Goal: Task Accomplishment & Management: Use online tool/utility

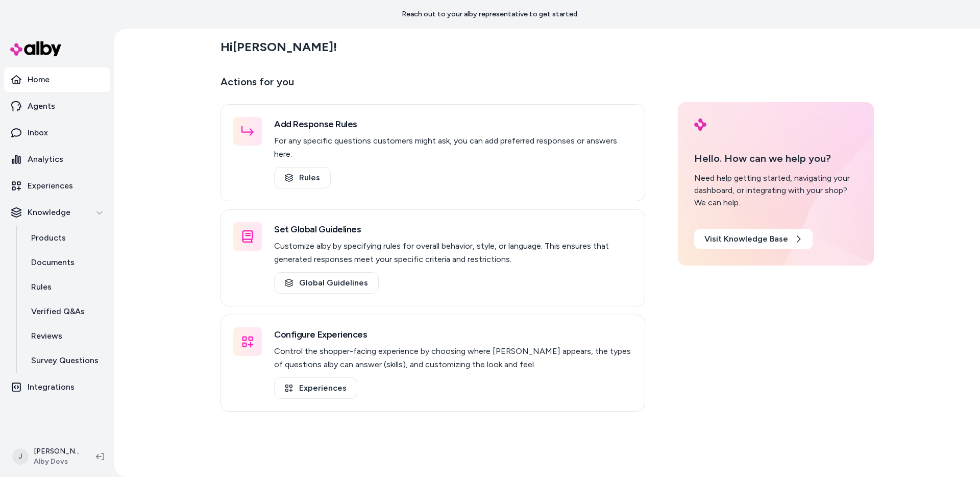
click at [163, 146] on div "Hi [PERSON_NAME] ! Actions for you Add Response Rules For any specific question…" at bounding box center [547, 253] width 866 height 448
click at [56, 237] on p "Products" at bounding box center [48, 238] width 35 height 12
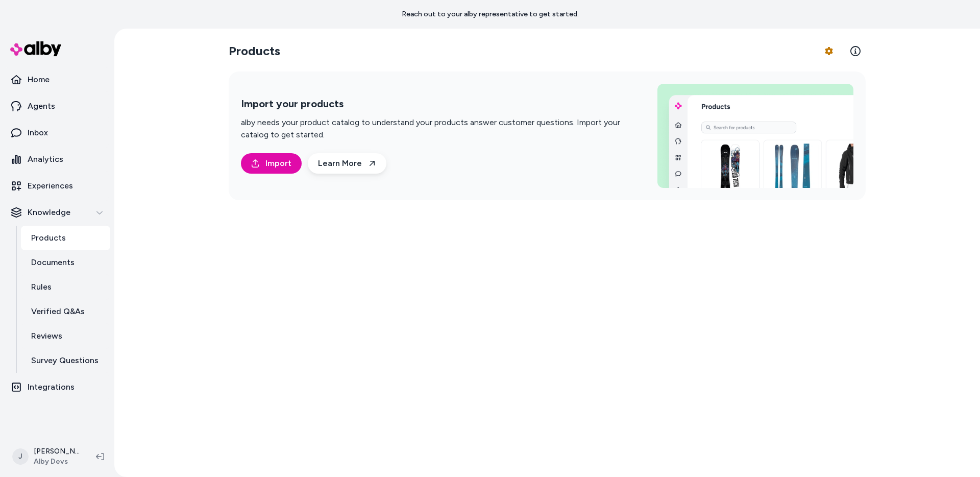
click at [471, 256] on div "Products Product Feed Options Import your products alby needs your product cata…" at bounding box center [547, 253] width 653 height 448
click at [472, 263] on div "Products Product Feed Options Import your products alby needs your product cata…" at bounding box center [547, 253] width 653 height 448
click at [838, 52] on html "Reach out to your alby representative to get started. Home Agents Inbox Analyti…" at bounding box center [490, 238] width 980 height 477
click at [786, 108] on link "Edit Mapping" at bounding box center [800, 112] width 71 height 18
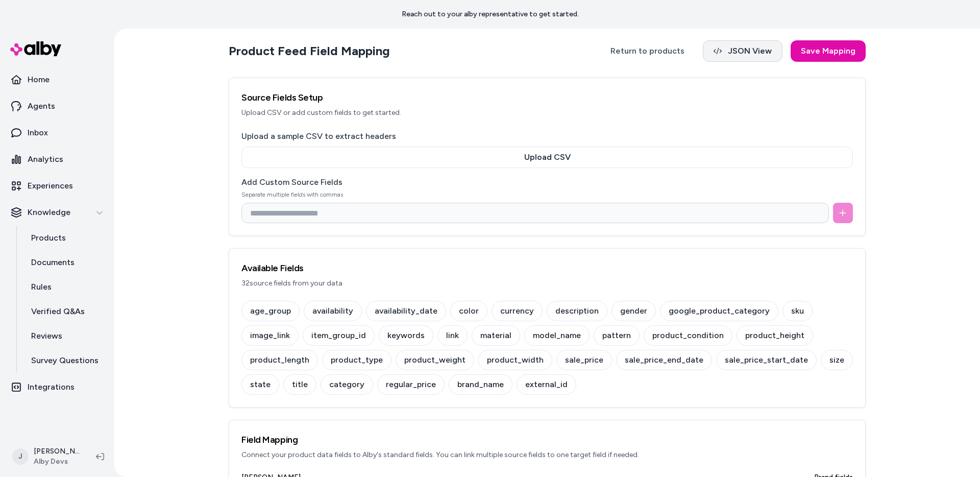
click at [732, 55] on button "JSON View" at bounding box center [743, 50] width 80 height 21
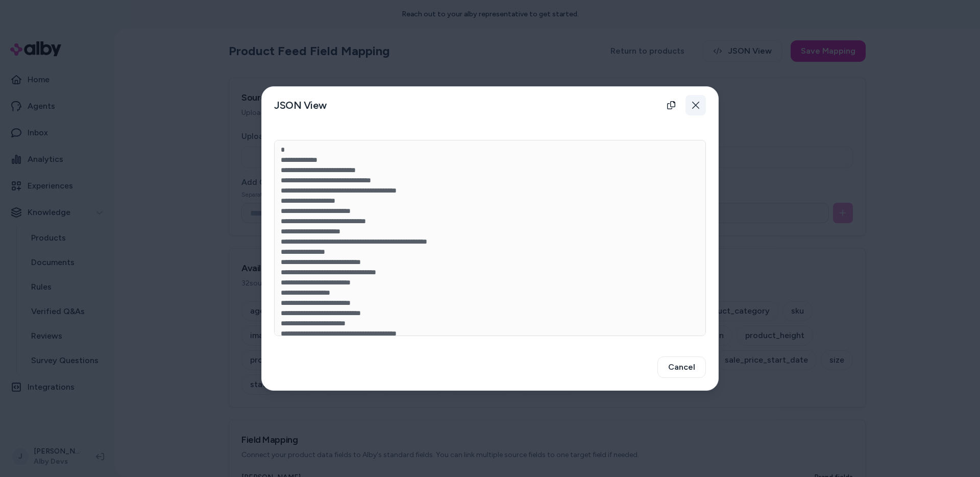
click at [698, 107] on icon "button" at bounding box center [696, 105] width 8 height 8
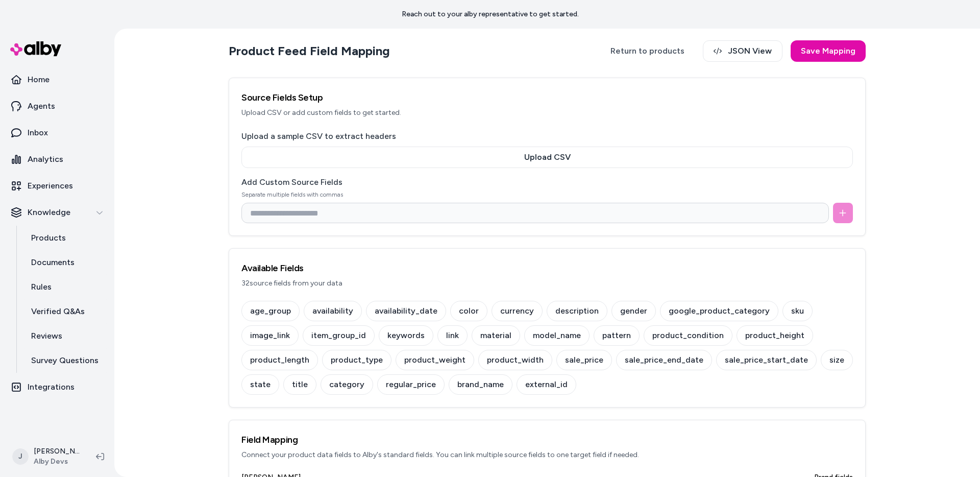
click at [233, 118] on div "Source Fields Setup Upload CSV or add custom fields to get started." at bounding box center [547, 104] width 636 height 52
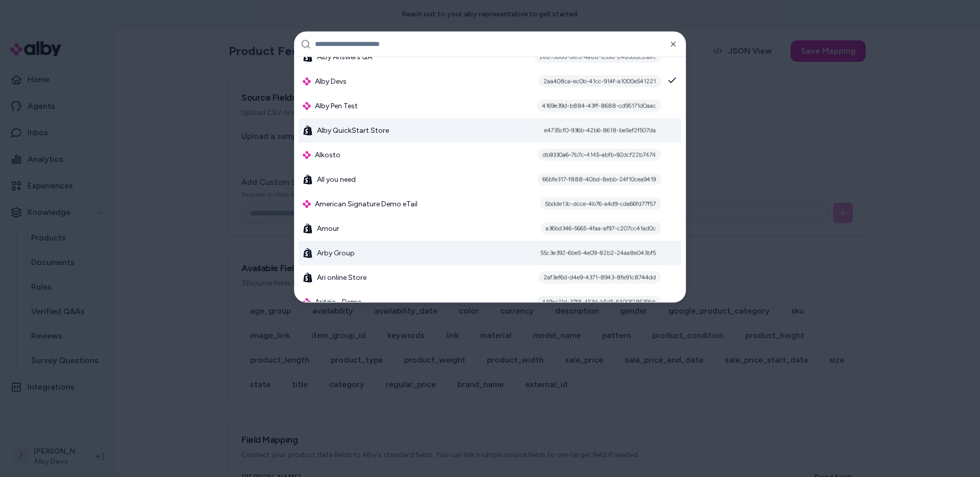
scroll to position [519, 0]
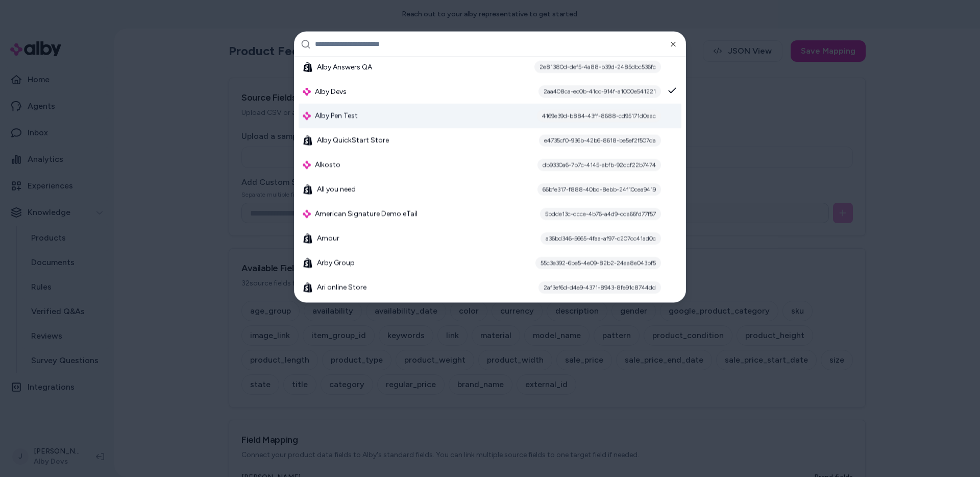
click at [398, 119] on div "Alby Pen Test 4169e39d-b884-43ff-8688-cd95171d0aac" at bounding box center [490, 116] width 383 height 25
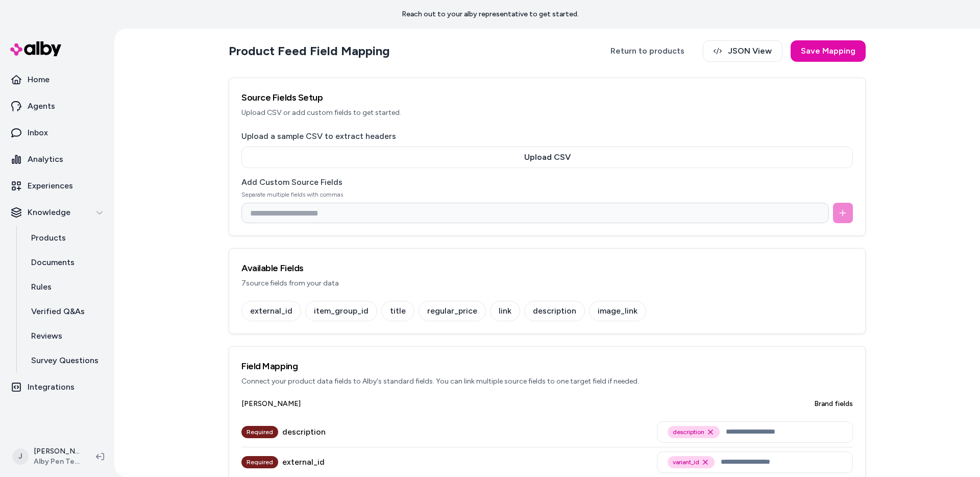
click at [199, 134] on div "Product Feed Field Mapping Return to products JSON View Save Mapping Source Fie…" at bounding box center [547, 253] width 866 height 448
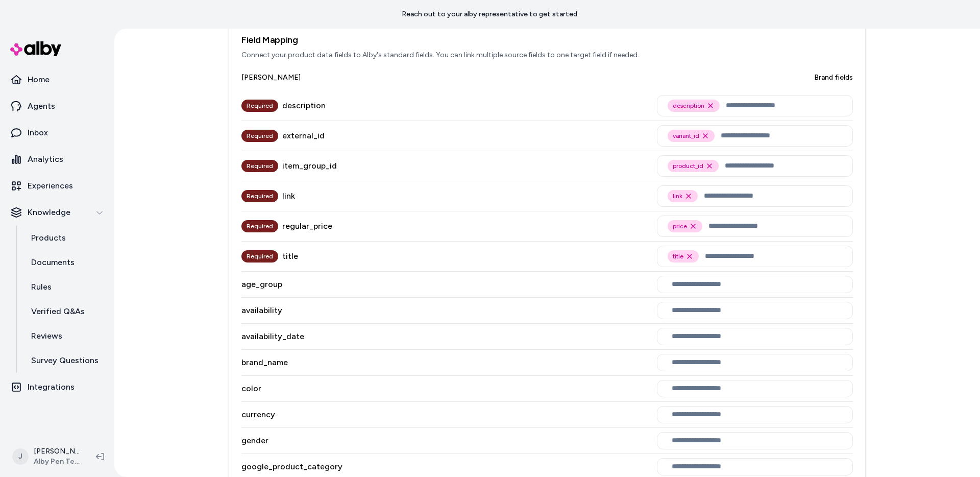
scroll to position [124, 0]
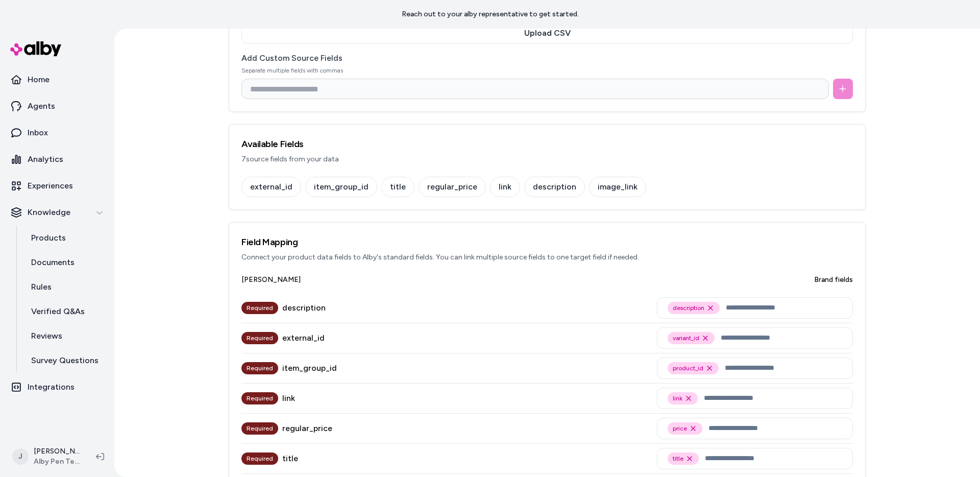
click at [199, 134] on div "Product Feed Field Mapping Return to products JSON View Save Mapping Source Fie…" at bounding box center [547, 253] width 866 height 448
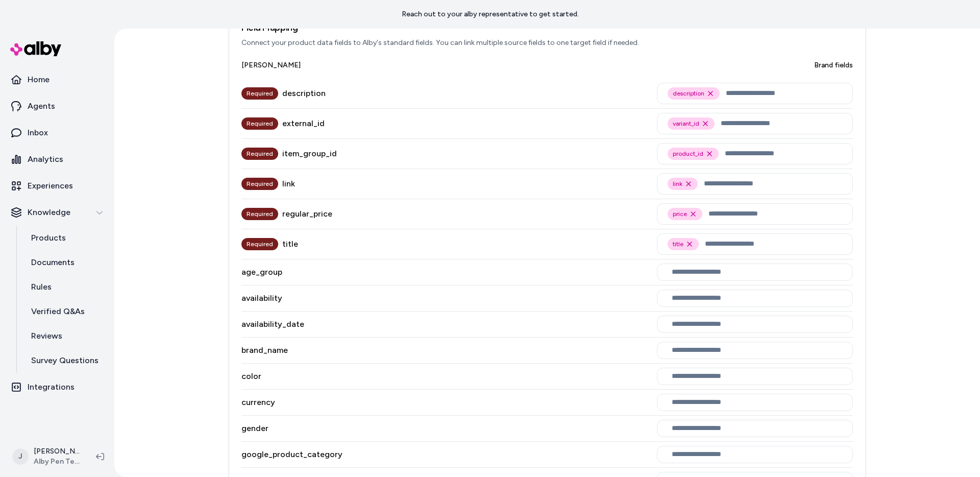
scroll to position [270, 0]
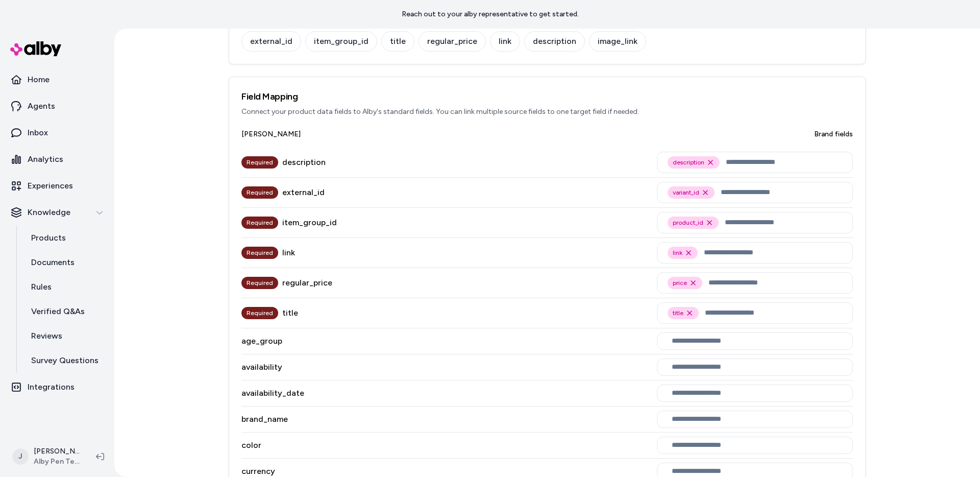
click at [300, 164] on div "description" at bounding box center [303, 162] width 43 height 12
click at [307, 162] on div "description" at bounding box center [303, 162] width 43 height 12
click at [311, 223] on div "item_group_id" at bounding box center [309, 222] width 55 height 12
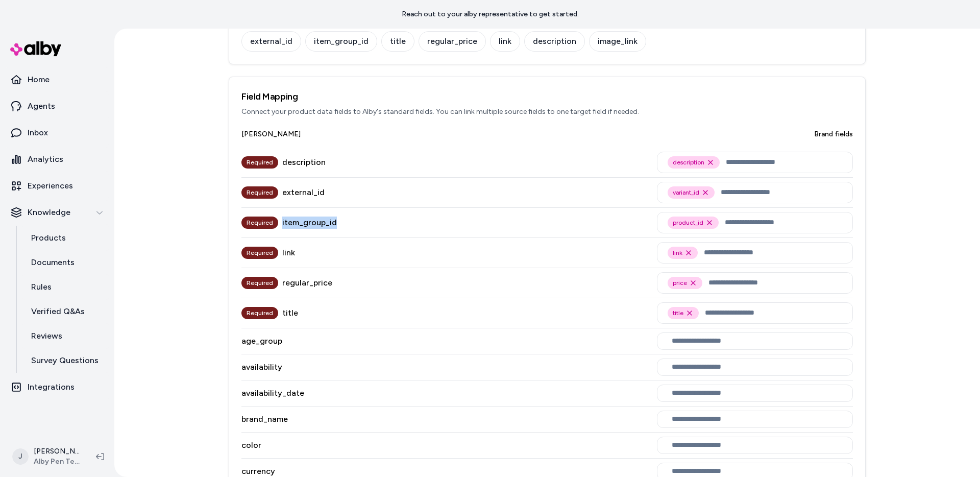
click at [311, 223] on div "item_group_id" at bounding box center [309, 222] width 55 height 12
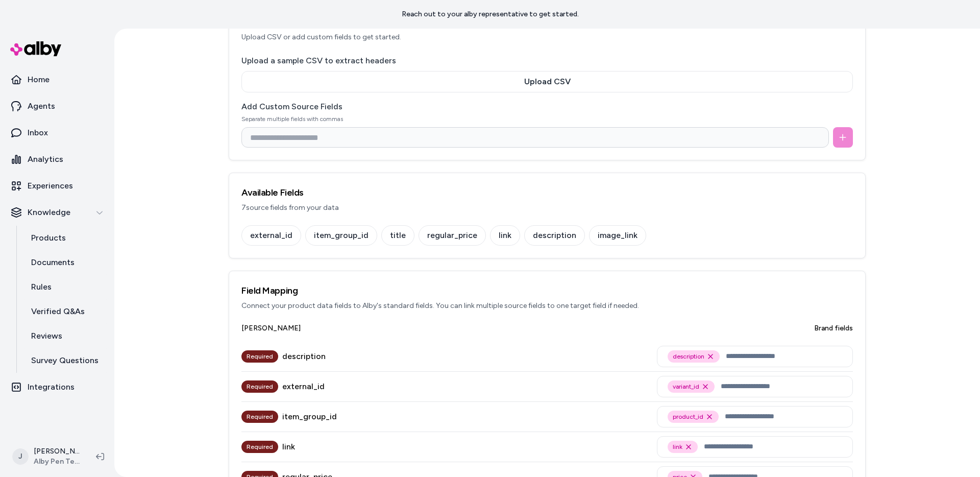
scroll to position [206, 0]
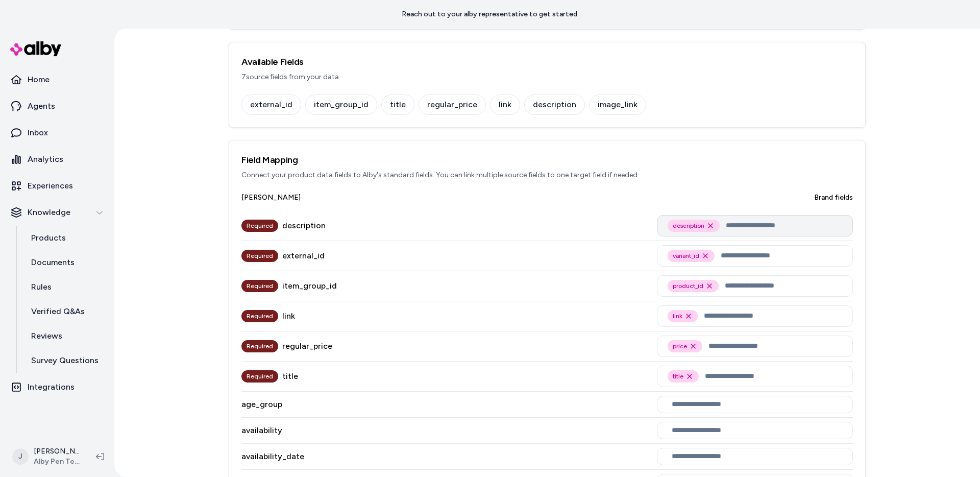
click at [760, 235] on div "description Remove description option" at bounding box center [755, 225] width 196 height 21
click at [754, 228] on input "text" at bounding box center [784, 225] width 116 height 12
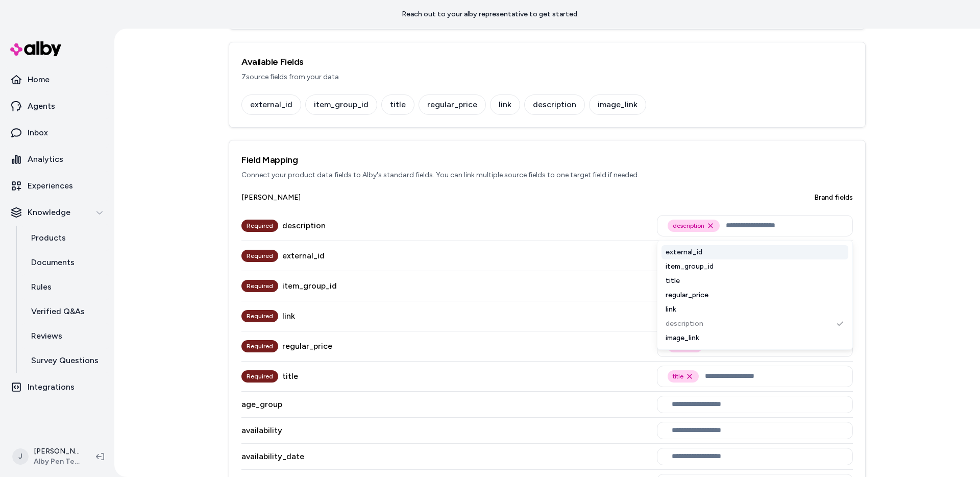
click at [702, 178] on p "Connect your product data fields to Alby's standard fields. You can link multip…" at bounding box center [546, 175] width 611 height 10
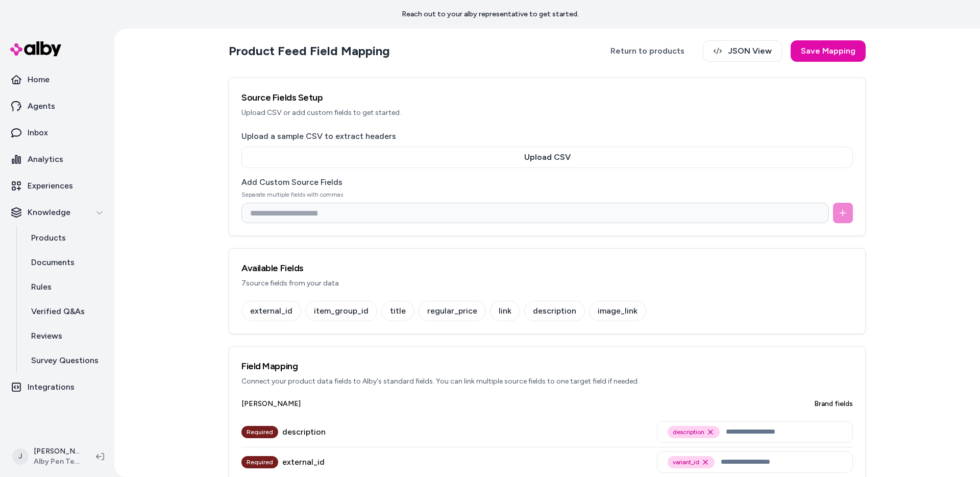
scroll to position [212, 0]
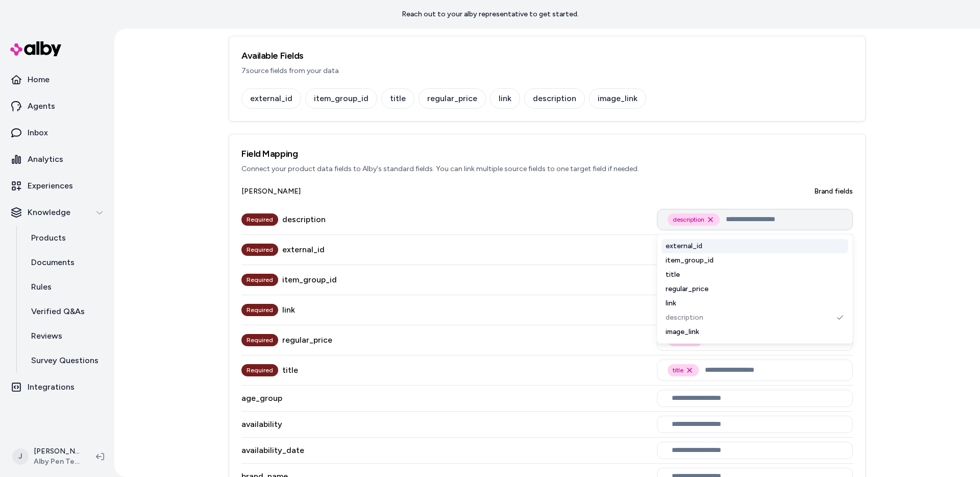
click at [754, 219] on input "text" at bounding box center [784, 219] width 116 height 12
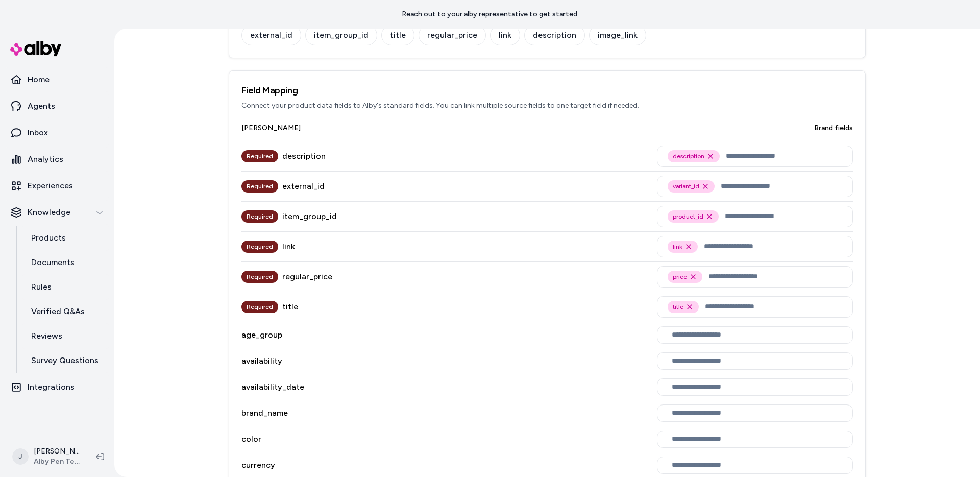
scroll to position [191, 0]
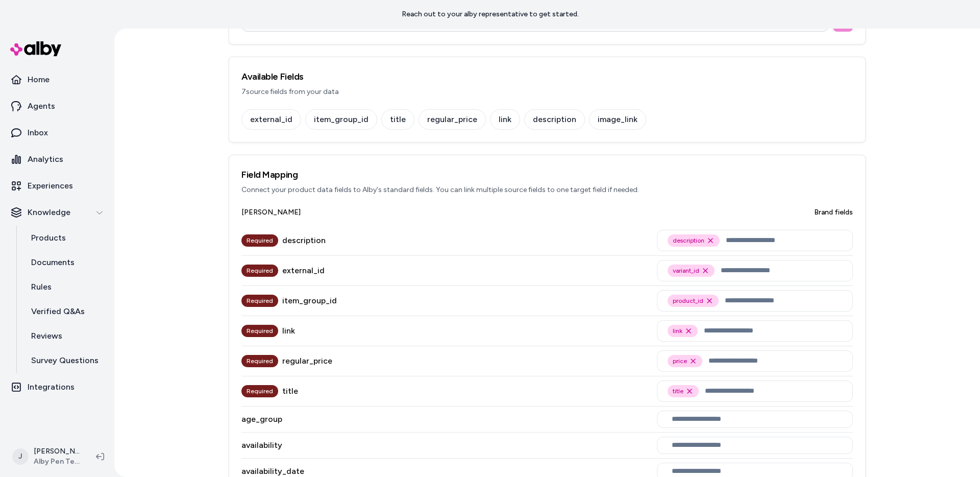
click at [282, 271] on div "external_id" at bounding box center [303, 270] width 42 height 12
click at [303, 271] on div "external_id" at bounding box center [303, 270] width 42 height 12
click at [309, 272] on div "external_id" at bounding box center [303, 270] width 42 height 12
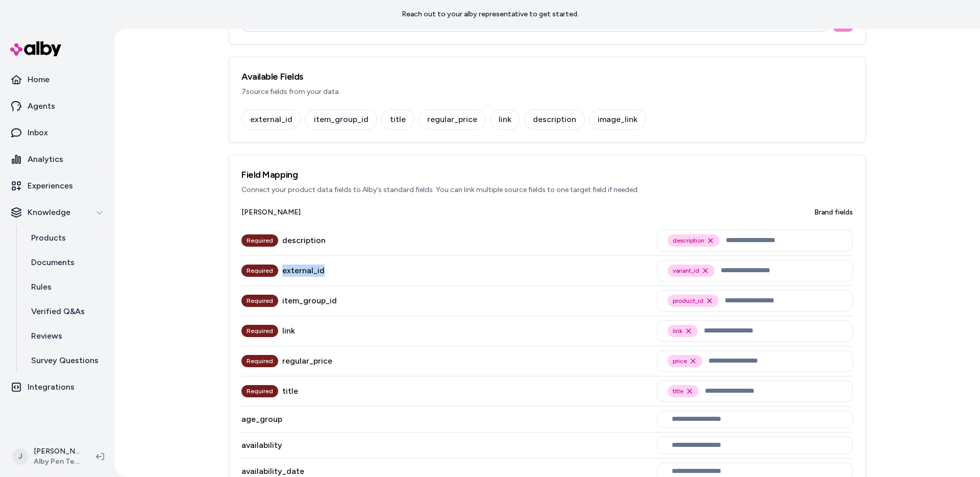
click at [309, 272] on div "external_id" at bounding box center [303, 270] width 42 height 12
click at [316, 272] on div "external_id" at bounding box center [303, 270] width 42 height 12
drag, startPoint x: 331, startPoint y: 271, endPoint x: 295, endPoint y: 271, distance: 36.2
click at [295, 271] on div "Required external_id variant_id Remove variant_id option" at bounding box center [546, 271] width 611 height 30
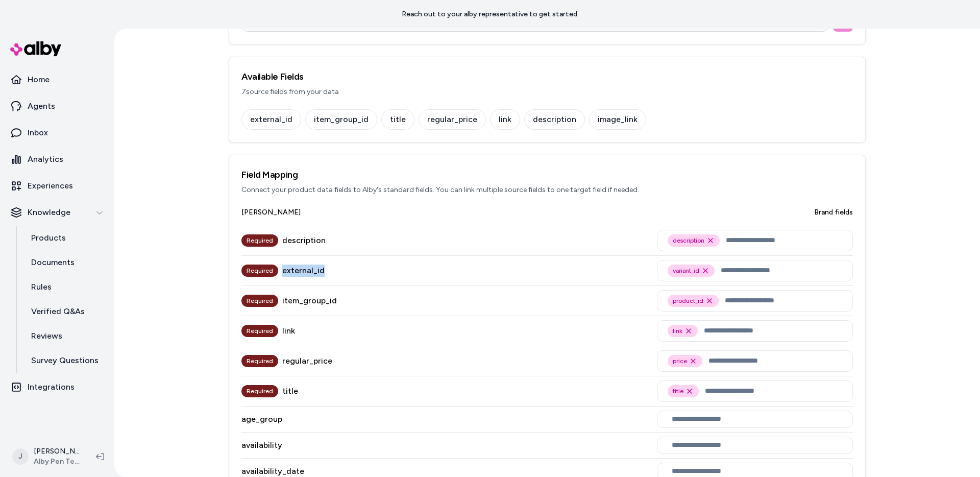
click at [295, 271] on div "external_id" at bounding box center [303, 270] width 42 height 12
click at [744, 274] on input "text" at bounding box center [781, 270] width 121 height 12
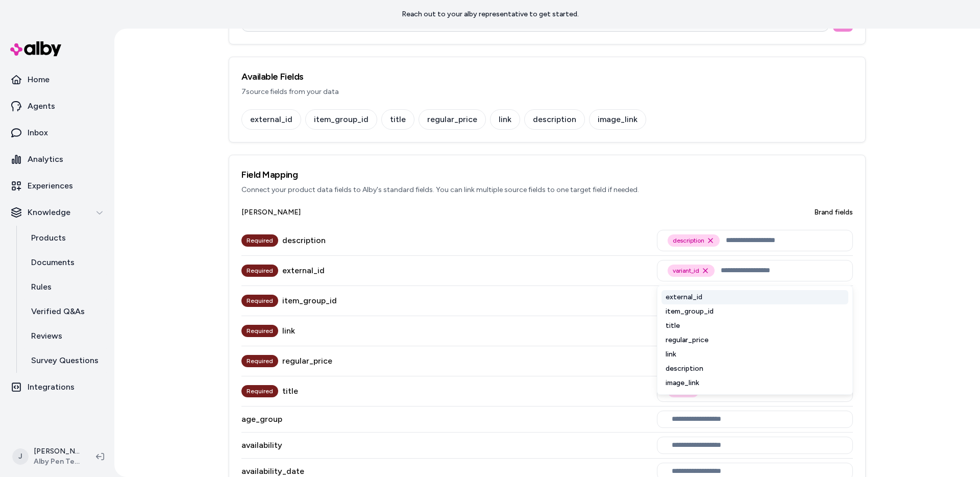
click at [601, 265] on div "Required external_id variant_id Remove variant_id option external_id item_group…" at bounding box center [546, 271] width 611 height 30
click at [747, 275] on input "text" at bounding box center [781, 270] width 121 height 12
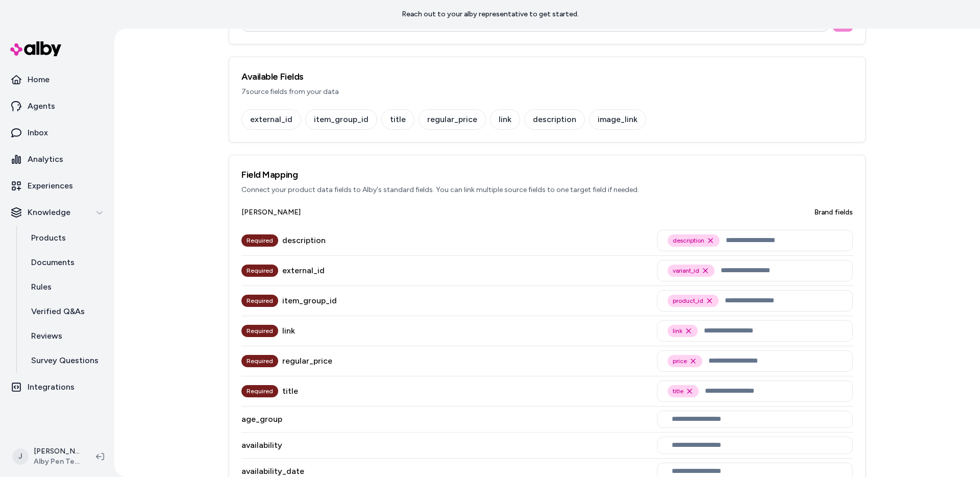
click at [620, 267] on div "Required external_id variant_id Remove variant_id option" at bounding box center [546, 271] width 611 height 30
click at [772, 273] on input "text" at bounding box center [781, 270] width 121 height 12
click at [608, 270] on div "Required external_id variant_id Remove variant_id option" at bounding box center [546, 271] width 611 height 30
click at [788, 278] on div "variant_id Remove variant_id option" at bounding box center [755, 270] width 196 height 21
click at [776, 275] on input "text" at bounding box center [781, 270] width 121 height 12
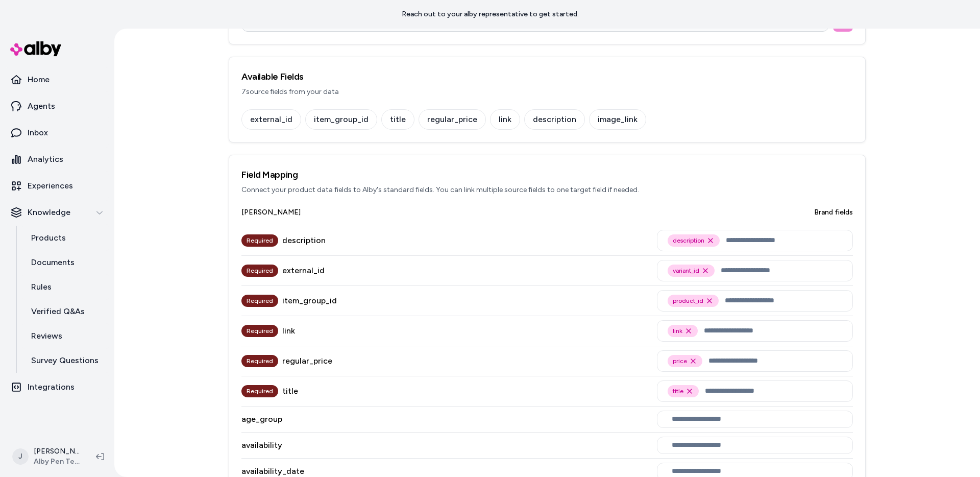
click at [642, 281] on div "Required external_id variant_id Remove variant_id option" at bounding box center [546, 271] width 611 height 30
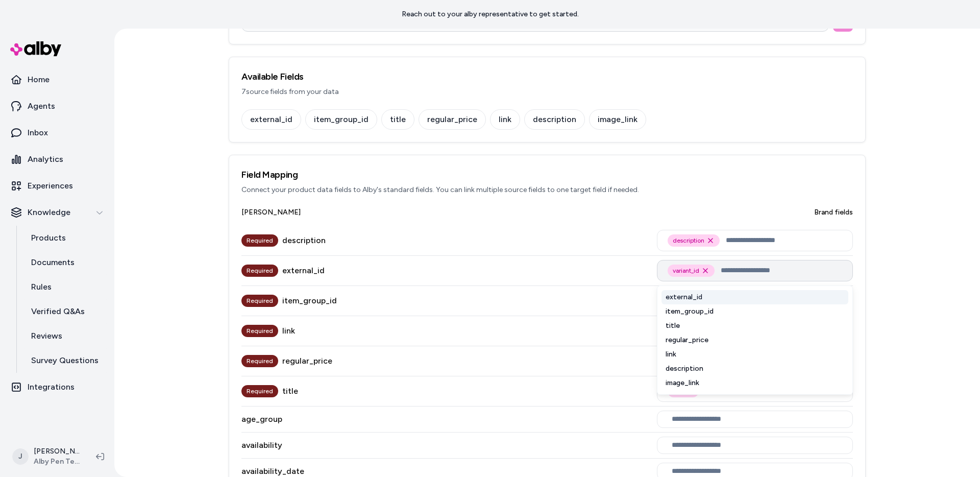
click at [783, 274] on input "text" at bounding box center [781, 270] width 121 height 12
click at [604, 278] on div "Required external_id variant_id Remove variant_id option external_id item_group…" at bounding box center [546, 271] width 611 height 30
click at [748, 274] on input "text" at bounding box center [781, 270] width 121 height 12
click at [619, 275] on div "Required external_id variant_id Remove variant_id option external_id item_group…" at bounding box center [546, 271] width 611 height 30
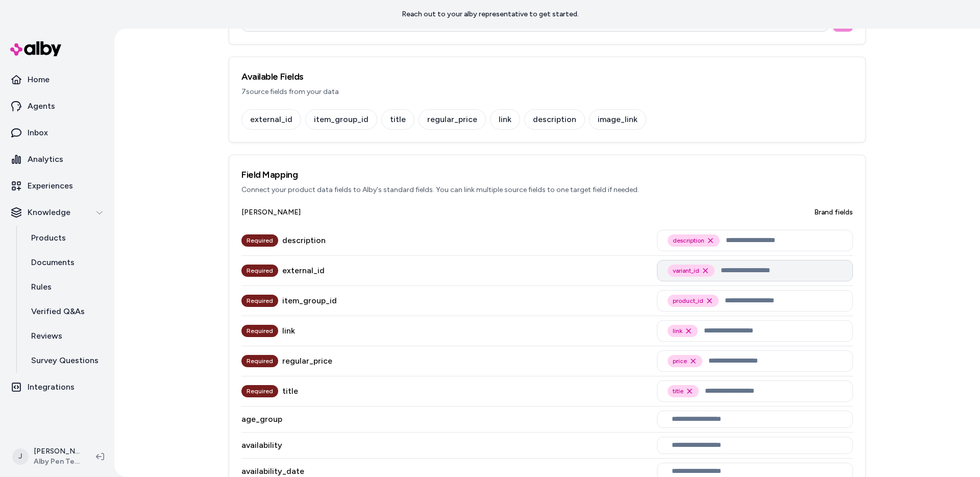
click at [721, 270] on input "text" at bounding box center [781, 270] width 121 height 12
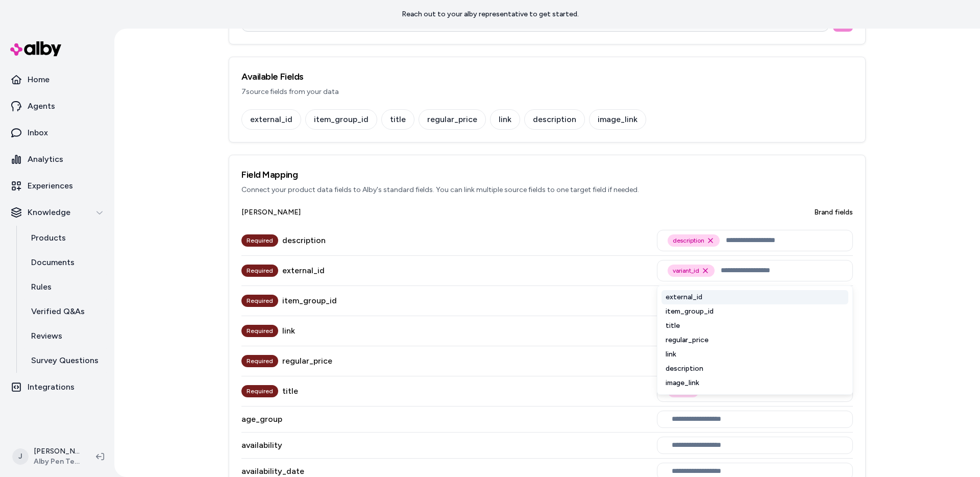
click at [620, 271] on div "Required external_id variant_id Remove variant_id option external_id item_group…" at bounding box center [546, 271] width 611 height 30
click at [823, 270] on input "text" at bounding box center [781, 270] width 121 height 12
click at [610, 273] on div "Required external_id variant_id Remove variant_id option external_id item_group…" at bounding box center [546, 271] width 611 height 30
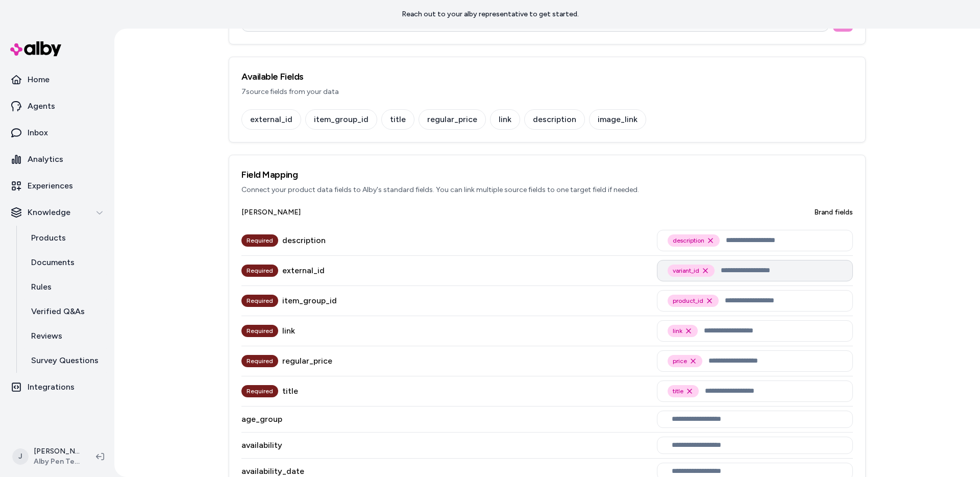
click at [750, 270] on input "text" at bounding box center [781, 270] width 121 height 12
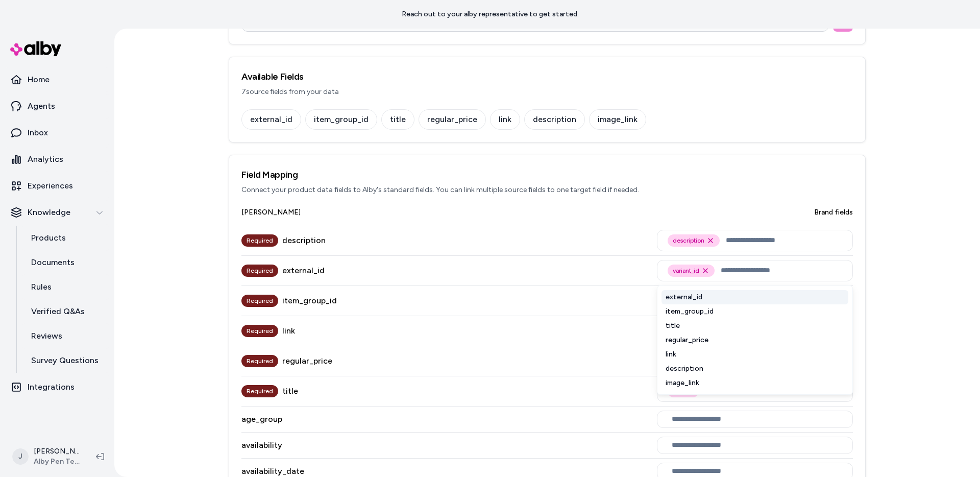
click at [606, 271] on div "Required external_id variant_id Remove variant_id option external_id item_group…" at bounding box center [546, 271] width 611 height 30
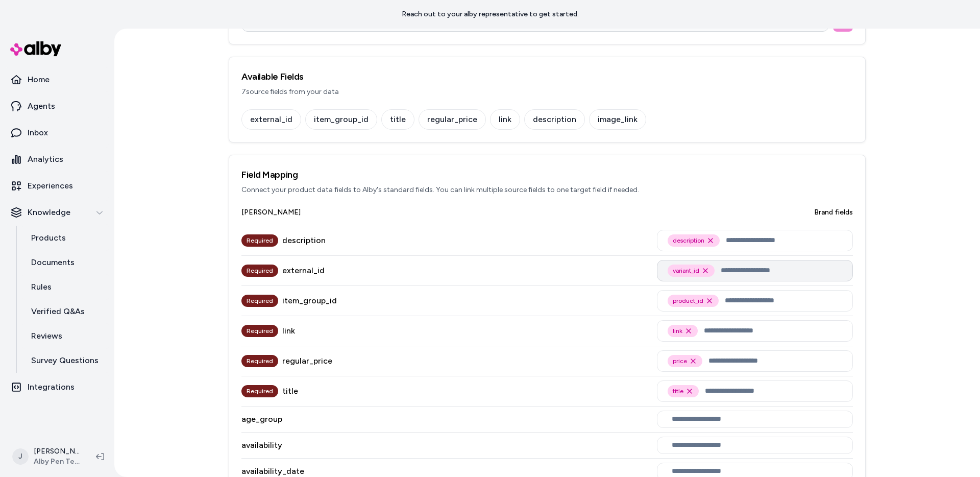
click at [756, 271] on input "text" at bounding box center [781, 270] width 121 height 12
click at [625, 273] on div "Required external_id variant_id Remove variant_id option" at bounding box center [546, 271] width 611 height 30
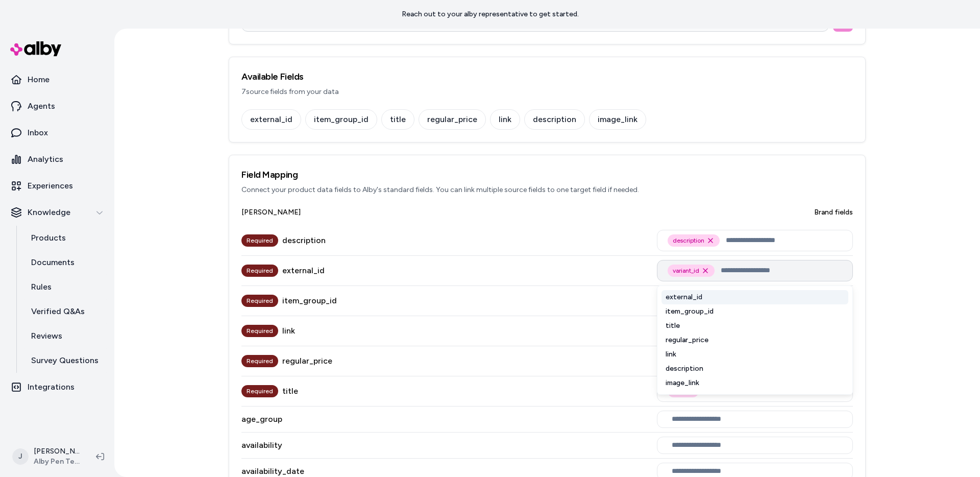
click at [767, 273] on input "text" at bounding box center [781, 270] width 121 height 12
click at [613, 273] on div "Required external_id variant_id Remove variant_id option external_id item_group…" at bounding box center [546, 271] width 611 height 30
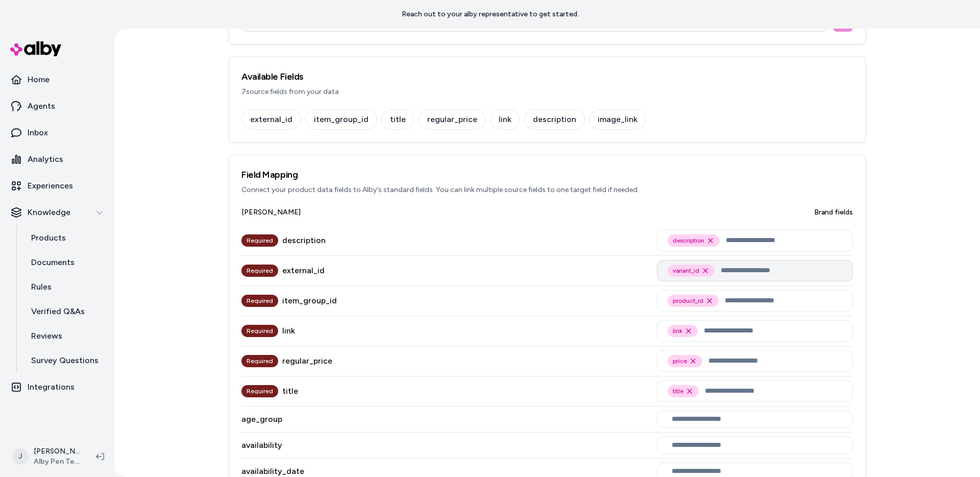
click at [751, 269] on input "text" at bounding box center [781, 270] width 121 height 12
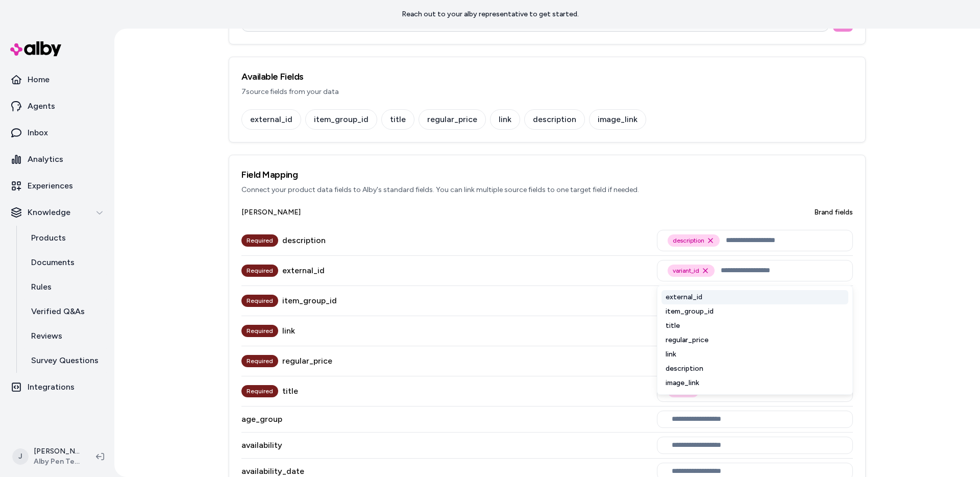
click at [632, 272] on div "Required external_id variant_id Remove variant_id option external_id item_group…" at bounding box center [546, 271] width 611 height 30
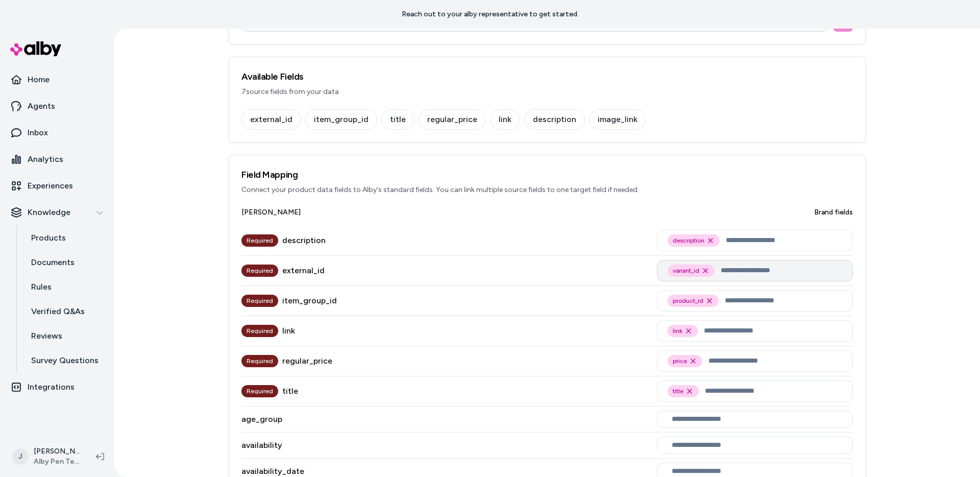
click at [747, 272] on input "text" at bounding box center [781, 270] width 121 height 12
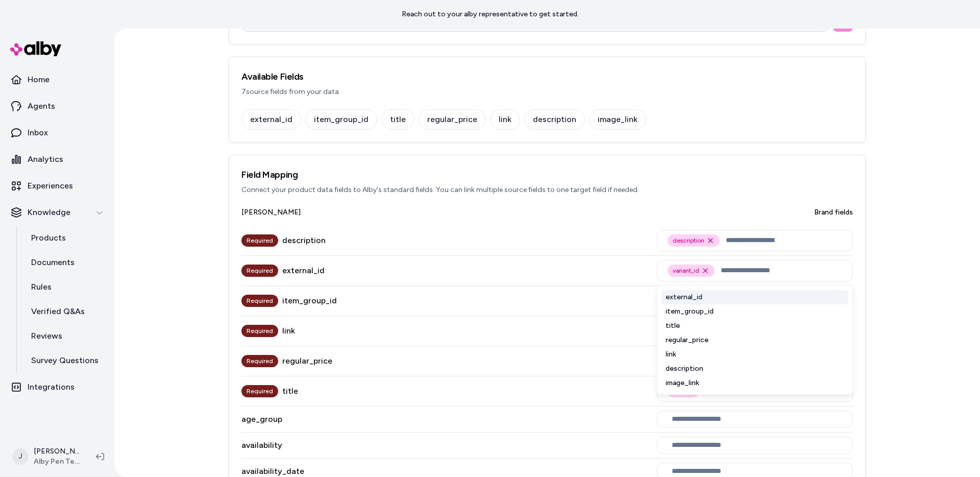
click at [611, 270] on div "Required external_id variant_id Remove variant_id option external_id item_group…" at bounding box center [546, 271] width 611 height 30
drag, startPoint x: 735, startPoint y: 272, endPoint x: 734, endPoint y: 278, distance: 6.2
click at [732, 276] on input "text" at bounding box center [781, 270] width 121 height 12
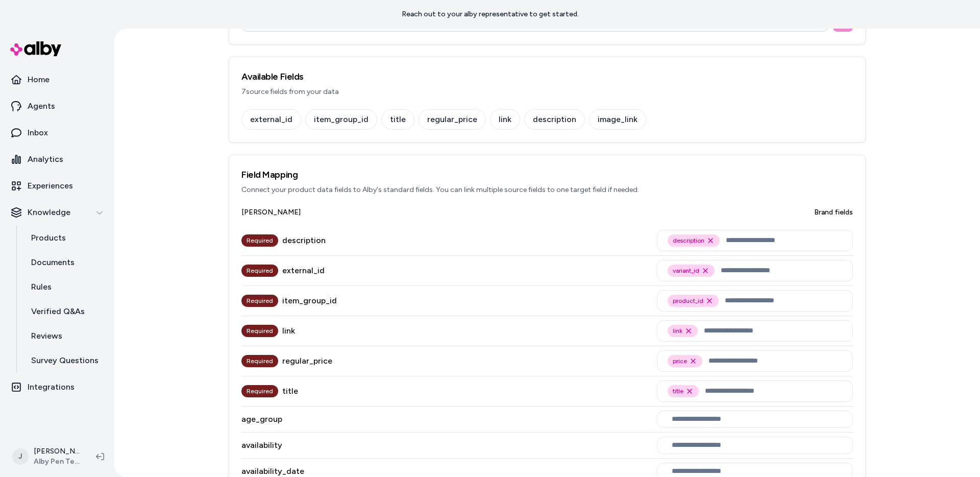
click at [645, 271] on div "Required external_id variant_id Remove variant_id option" at bounding box center [546, 271] width 611 height 30
click at [747, 271] on input "text" at bounding box center [781, 270] width 121 height 12
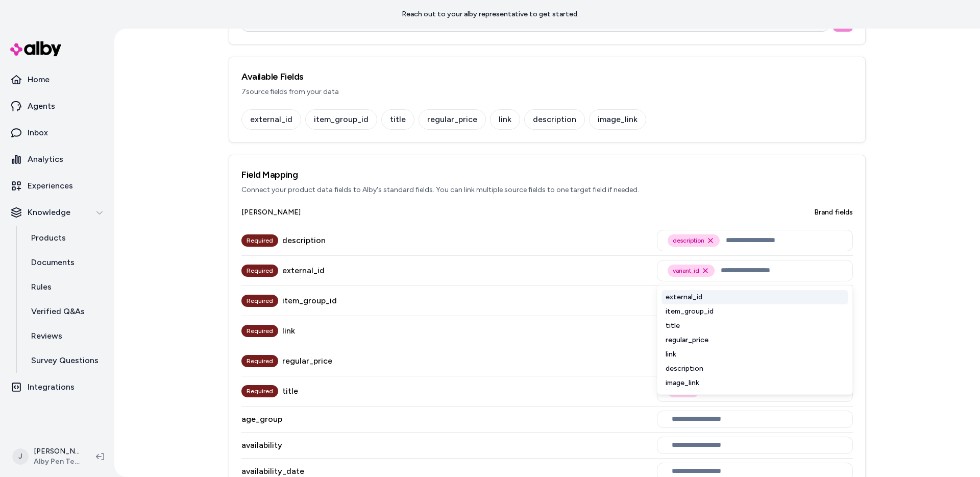
click at [582, 266] on div "Required external_id variant_id Remove variant_id option external_id item_group…" at bounding box center [546, 271] width 611 height 30
click at [791, 276] on input "text" at bounding box center [781, 270] width 121 height 12
click at [623, 279] on div "Required external_id variant_id Remove variant_id option external_id item_group…" at bounding box center [546, 271] width 611 height 30
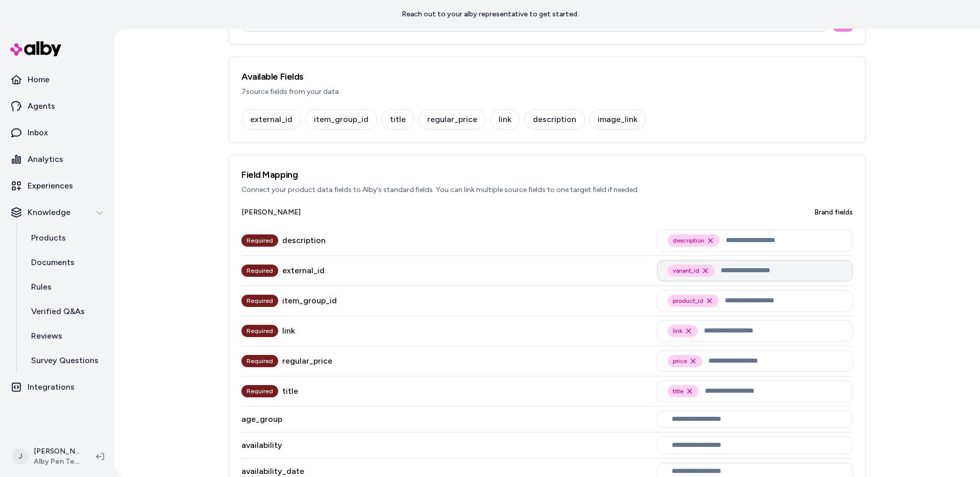
click at [777, 276] on input "text" at bounding box center [781, 270] width 121 height 12
click at [595, 273] on div "Required external_id variant_id Remove variant_id option" at bounding box center [546, 271] width 611 height 30
click at [731, 272] on input "text" at bounding box center [781, 270] width 121 height 12
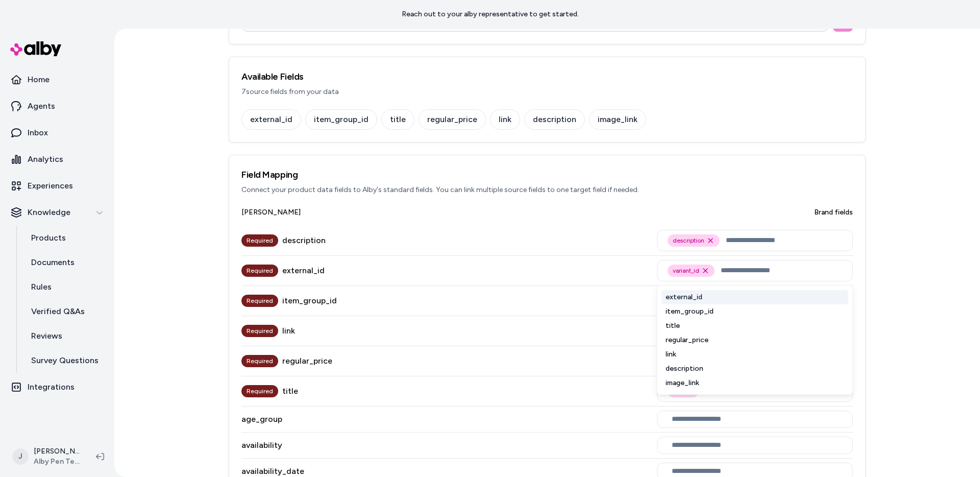
click at [628, 272] on div "Required external_id variant_id Remove variant_id option external_id item_group…" at bounding box center [546, 271] width 611 height 30
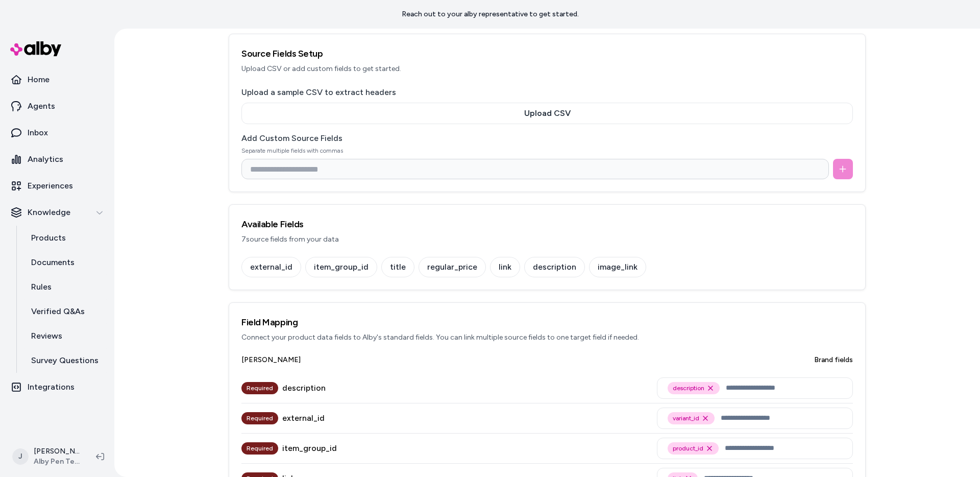
scroll to position [0, 0]
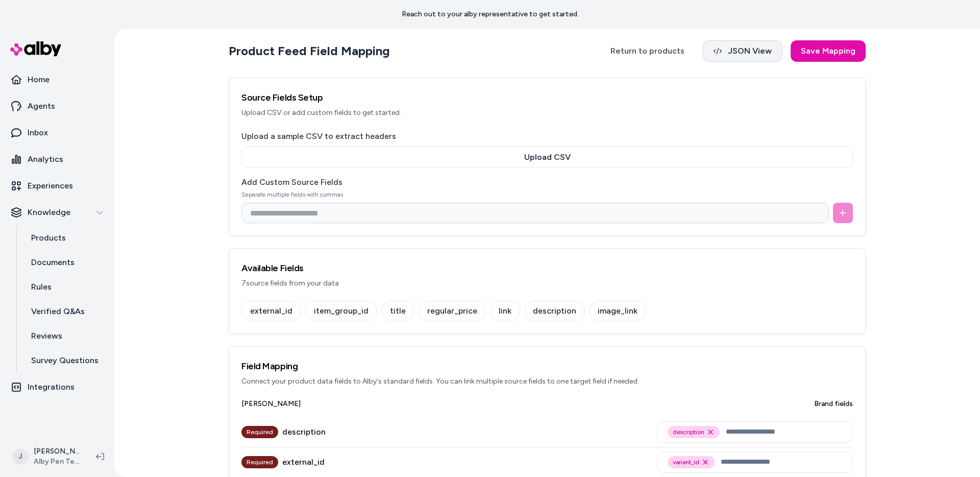
click at [756, 46] on button "JSON View" at bounding box center [743, 50] width 80 height 21
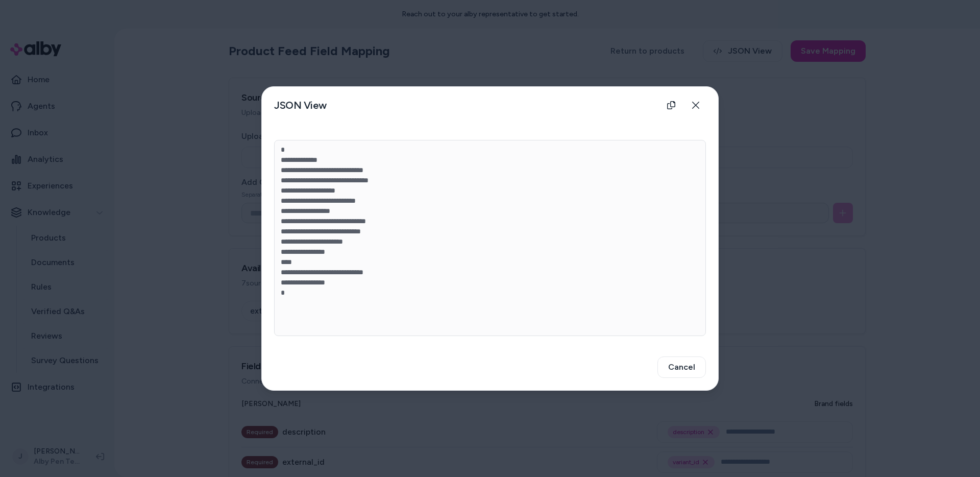
click at [761, 238] on div at bounding box center [490, 238] width 980 height 477
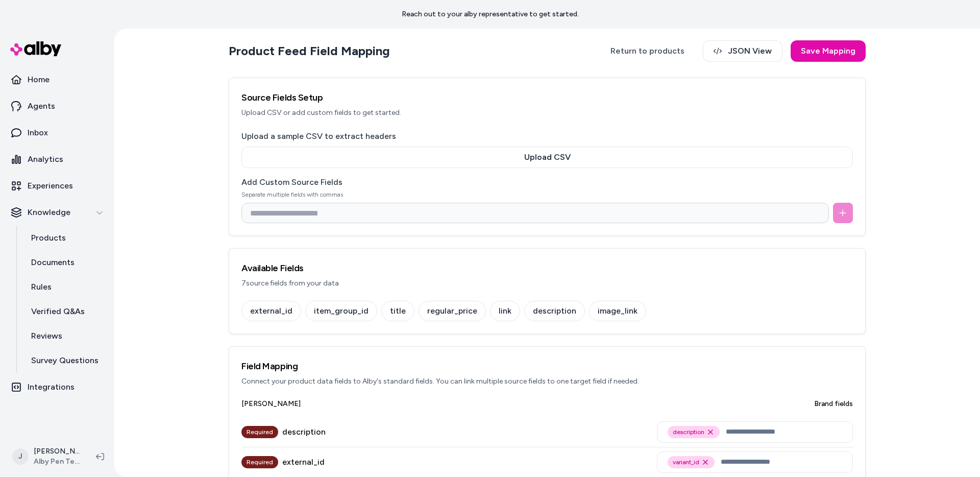
click at [465, 184] on div "Add Custom Source Fields Separate multiple fields with commas" at bounding box center [546, 199] width 611 height 47
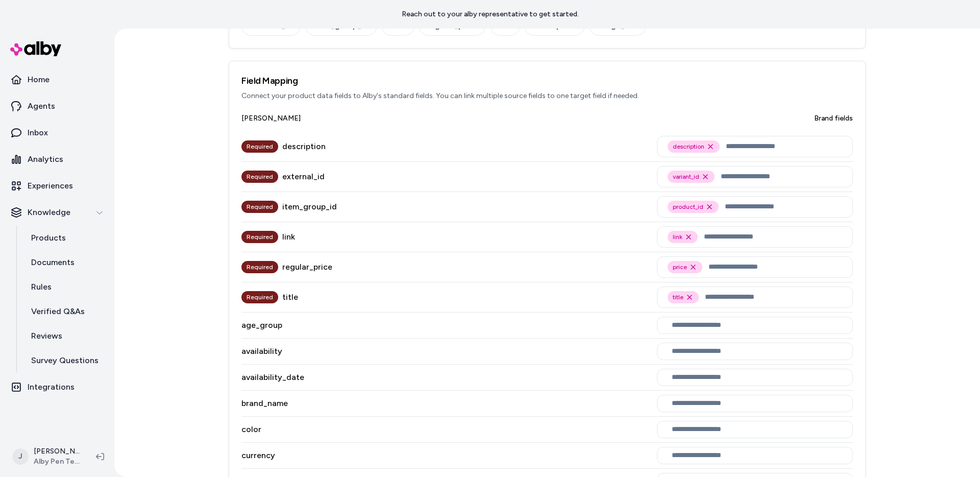
scroll to position [331, 0]
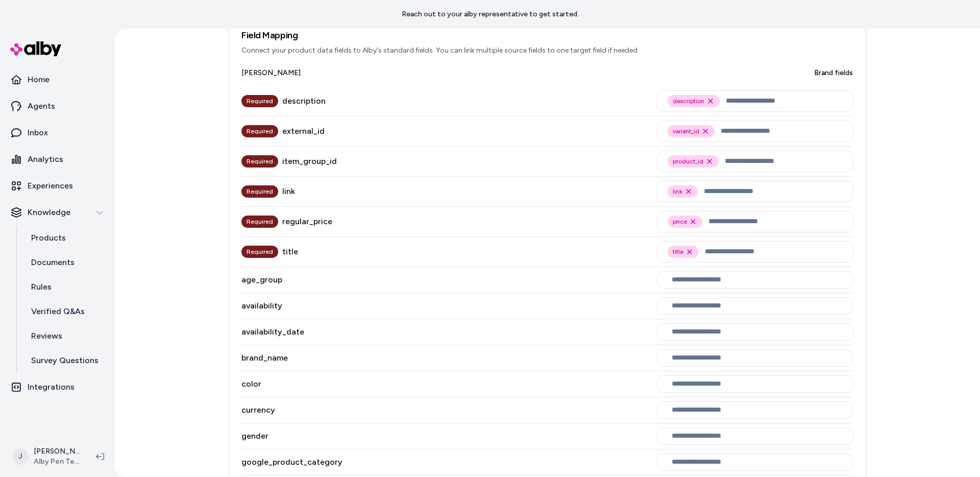
click at [308, 221] on div "regular_price" at bounding box center [307, 221] width 50 height 12
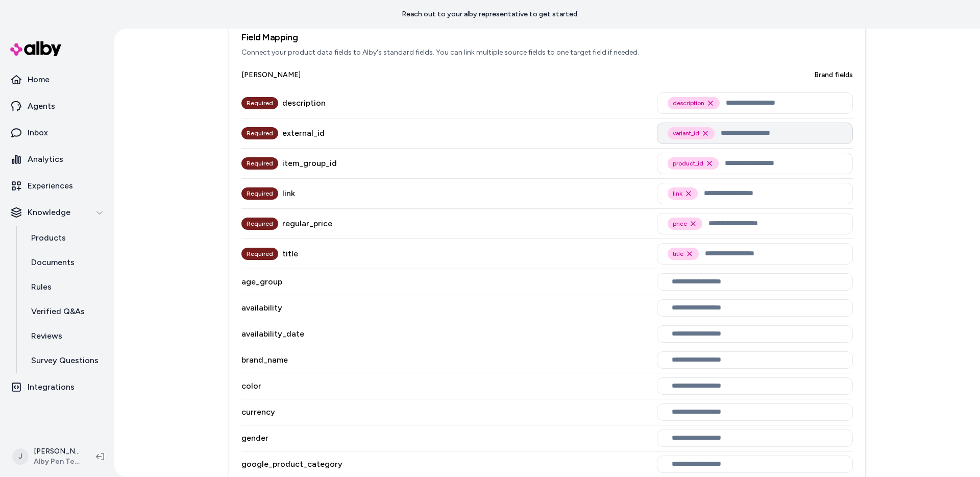
click at [763, 131] on input "text" at bounding box center [781, 133] width 121 height 12
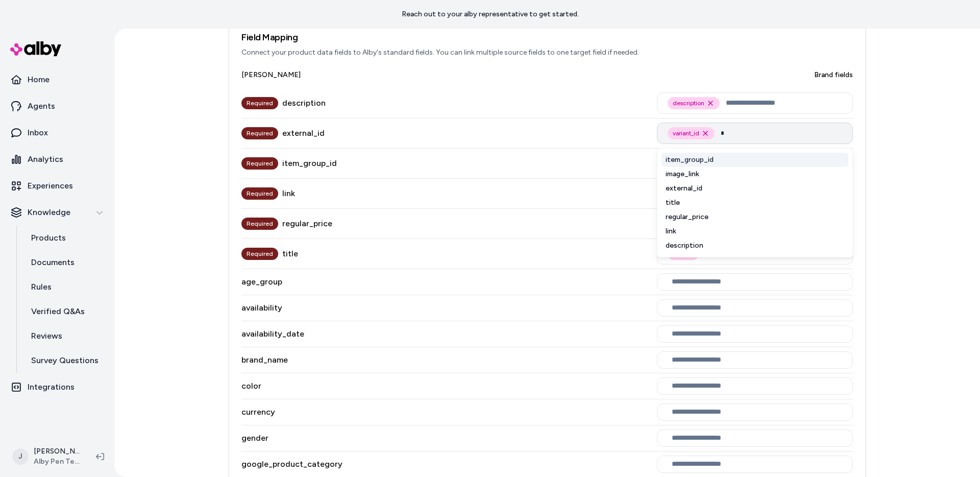
type input "**"
drag, startPoint x: 721, startPoint y: 129, endPoint x: 712, endPoint y: 132, distance: 9.2
click at [720, 130] on icon "Remove item_group_id option" at bounding box center [719, 133] width 8 height 8
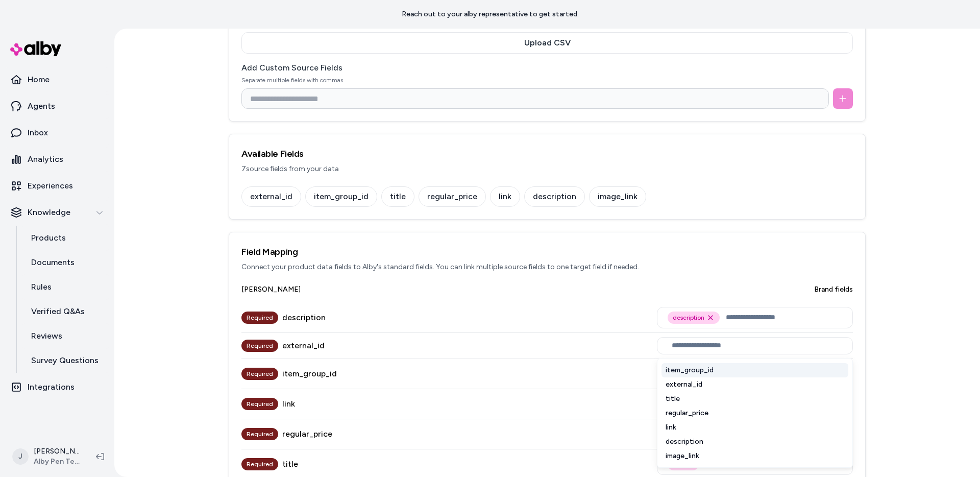
scroll to position [0, 0]
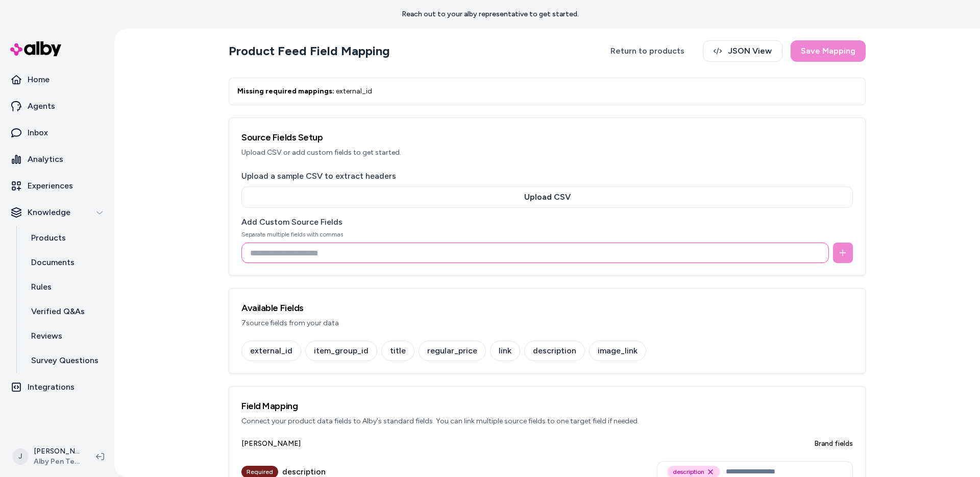
click at [433, 260] on input at bounding box center [535, 252] width 588 height 20
type input "**"
click at [839, 250] on icon at bounding box center [843, 253] width 8 height 8
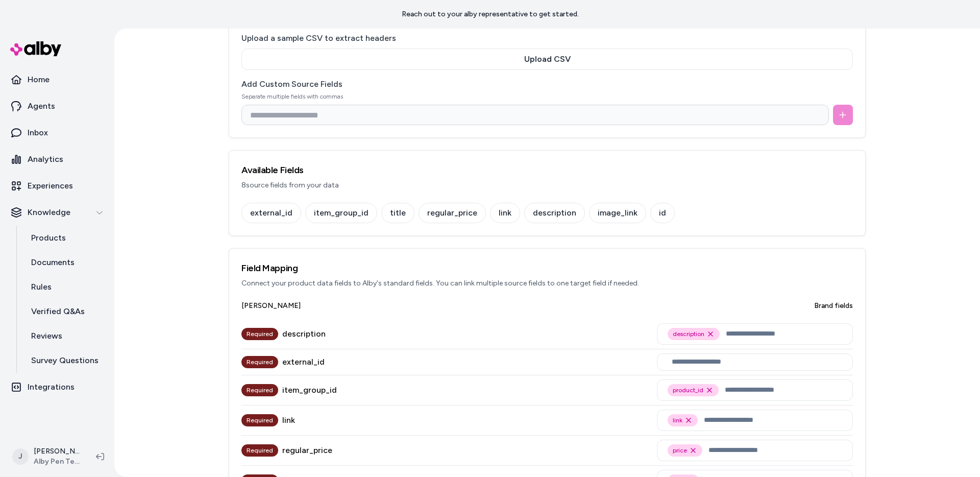
scroll to position [221, 0]
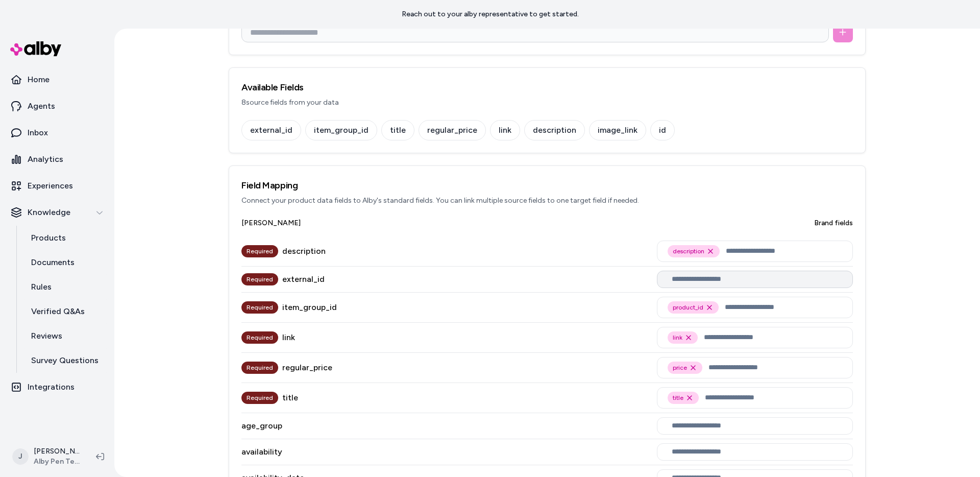
click at [744, 283] on input "text" at bounding box center [757, 279] width 170 height 8
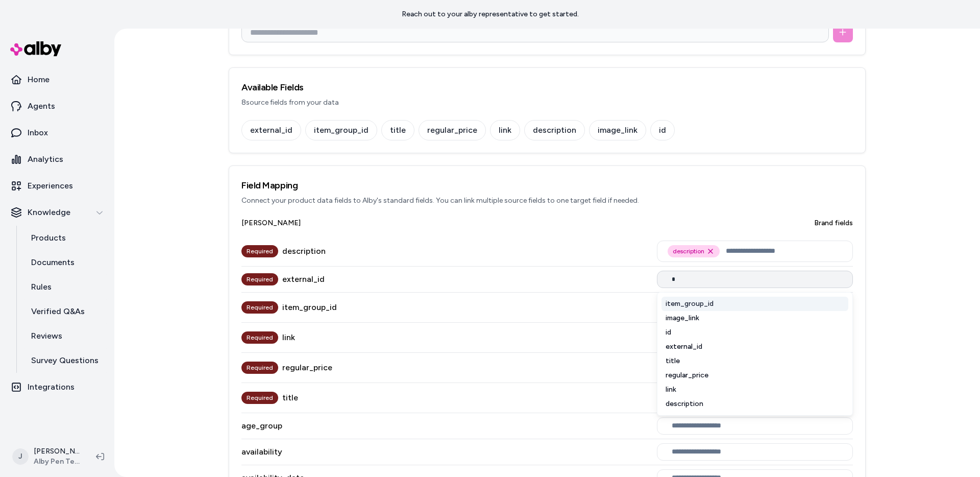
type input "**"
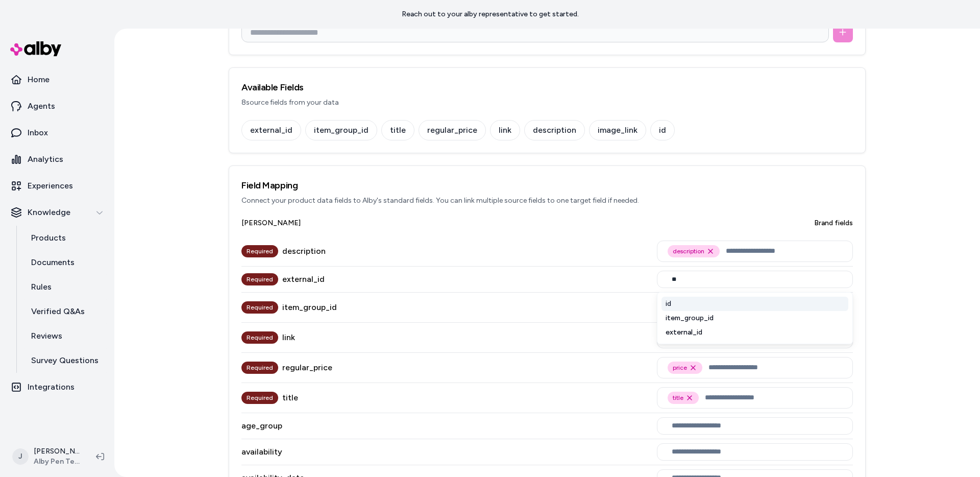
click at [684, 304] on div "id" at bounding box center [755, 304] width 187 height 14
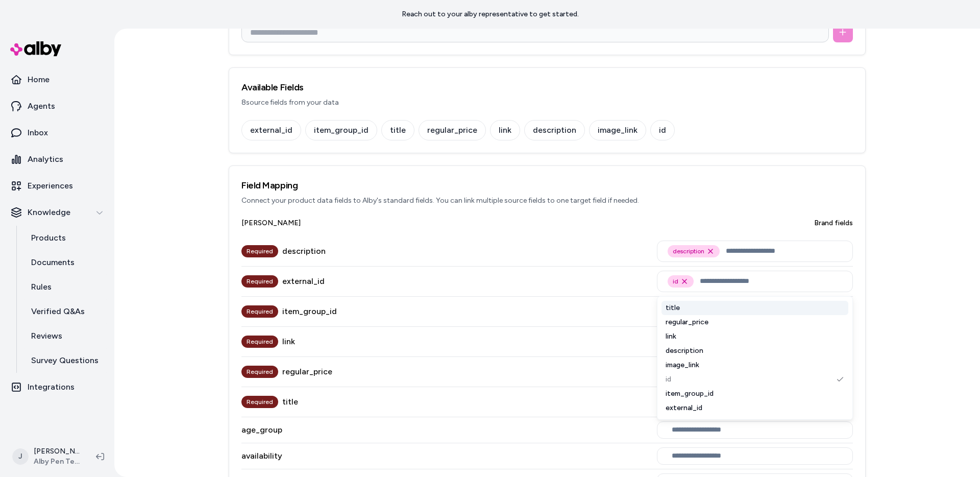
drag, startPoint x: 904, startPoint y: 307, endPoint x: 900, endPoint y: 299, distance: 8.7
click at [904, 305] on div "Product Feed Field Mapping Return to products JSON View Save Mapping Source Fie…" at bounding box center [547, 253] width 866 height 448
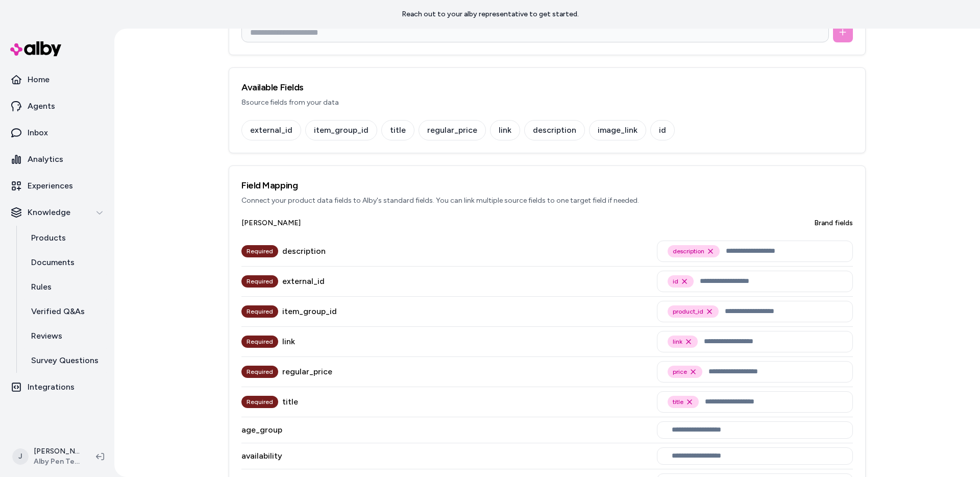
click at [900, 299] on div "Product Feed Field Mapping Return to products JSON View Save Mapping Source Fie…" at bounding box center [547, 253] width 866 height 448
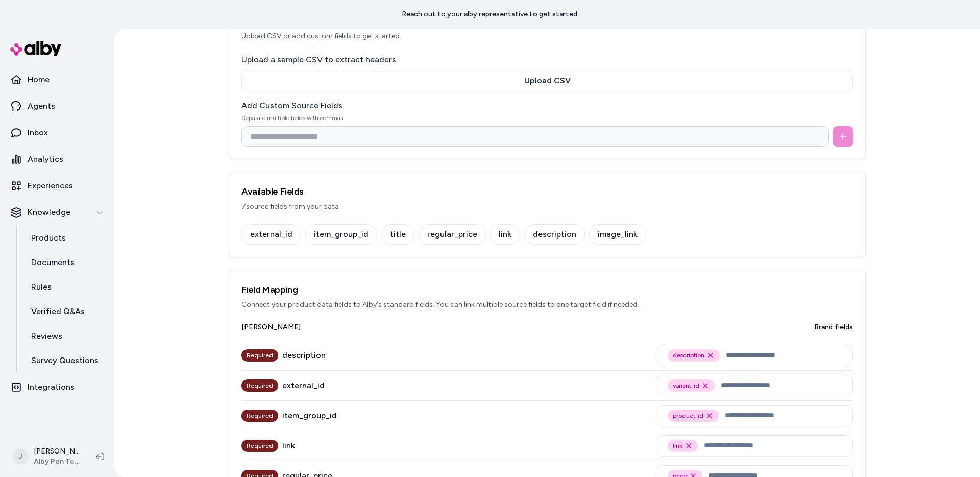
scroll to position [206, 0]
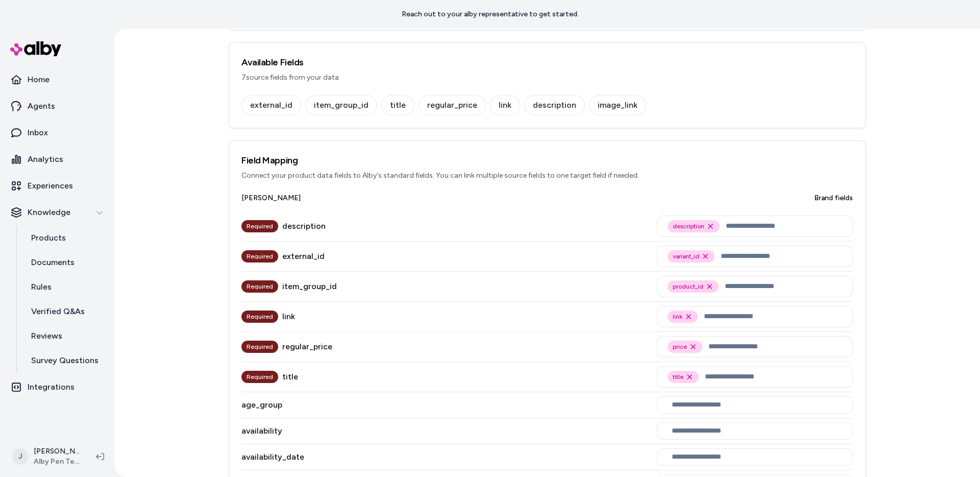
click at [908, 292] on div "Product Feed Field Mapping Return to products JSON View Save Mapping Source Fie…" at bounding box center [547, 253] width 866 height 448
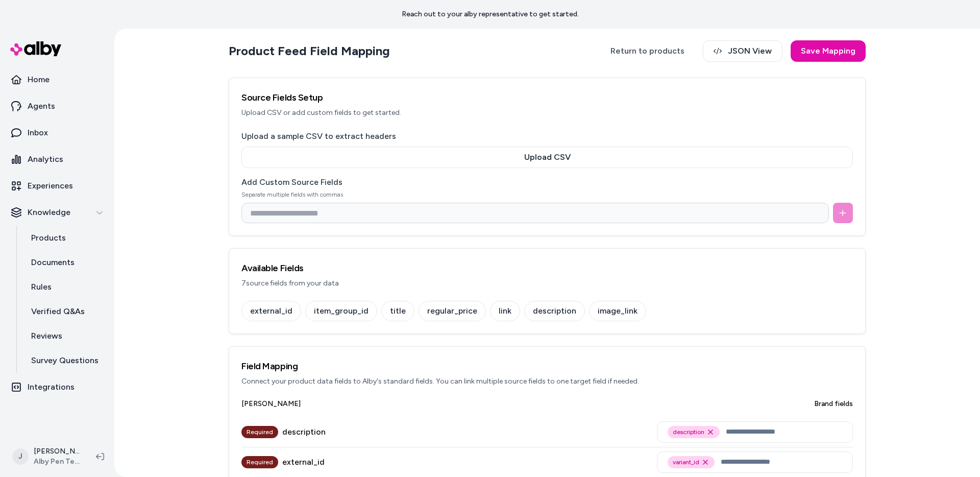
click at [732, 65] on section "Product Feed Field Mapping Return to products JSON View Save Mapping" at bounding box center [547, 51] width 637 height 29
click at [733, 56] on button "JSON View" at bounding box center [743, 50] width 80 height 21
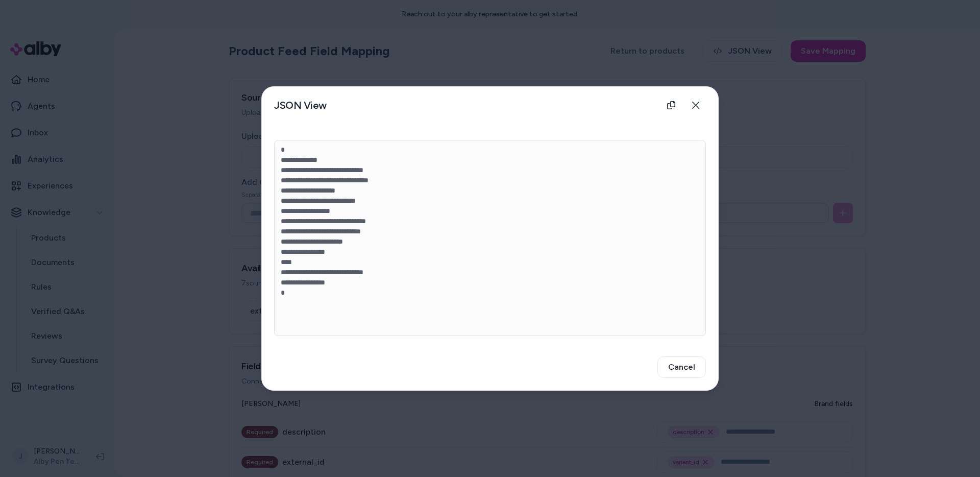
click at [893, 320] on div at bounding box center [490, 238] width 980 height 477
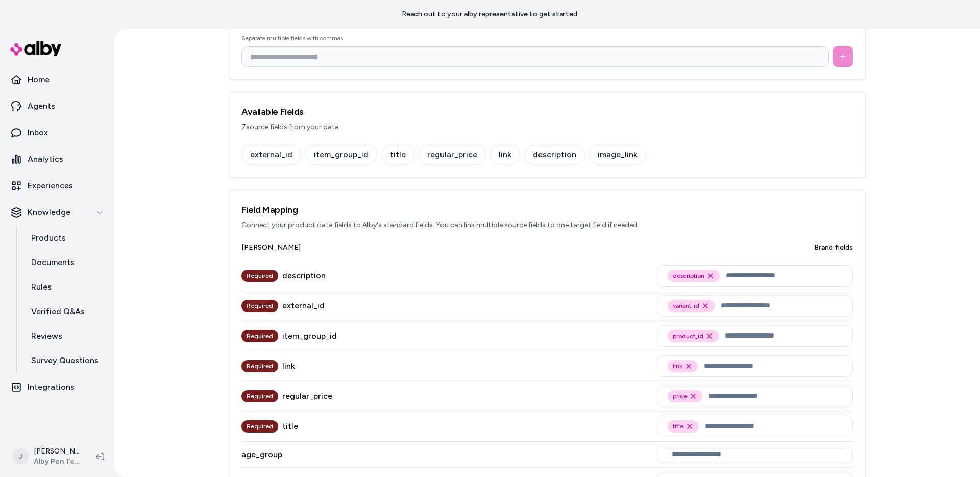
scroll to position [248, 0]
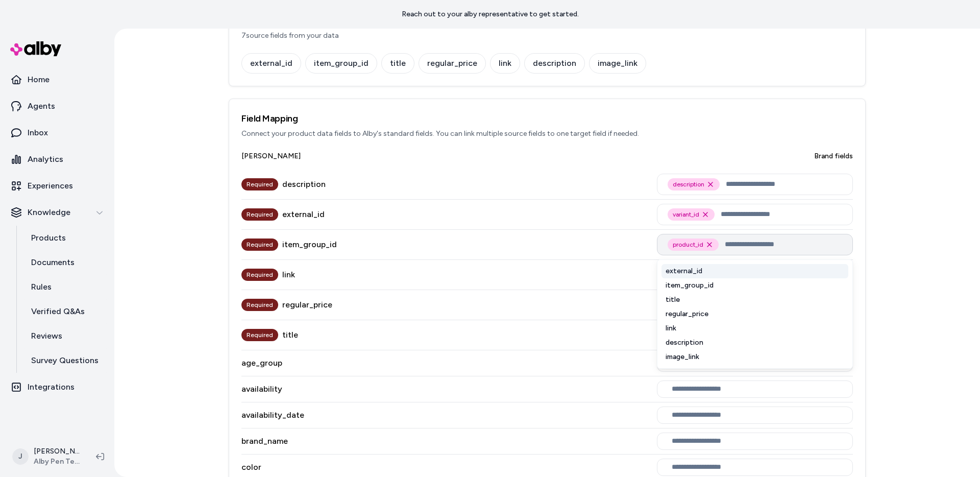
click at [780, 250] on input "text" at bounding box center [783, 244] width 117 height 12
click at [921, 270] on div "Product Feed Field Mapping Return to products JSON View Save Mapping Source Fie…" at bounding box center [547, 253] width 866 height 448
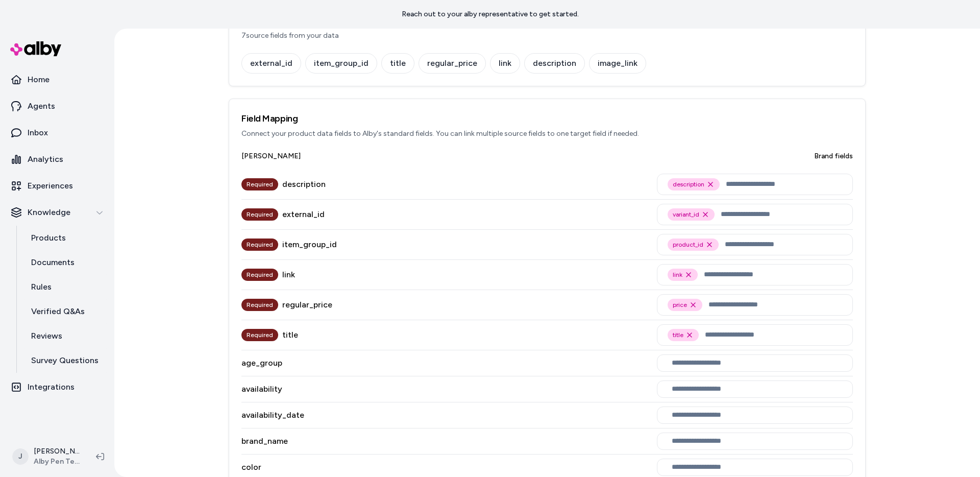
click at [298, 308] on div "regular_price" at bounding box center [307, 305] width 50 height 12
click at [298, 303] on div "regular_price" at bounding box center [307, 305] width 50 height 12
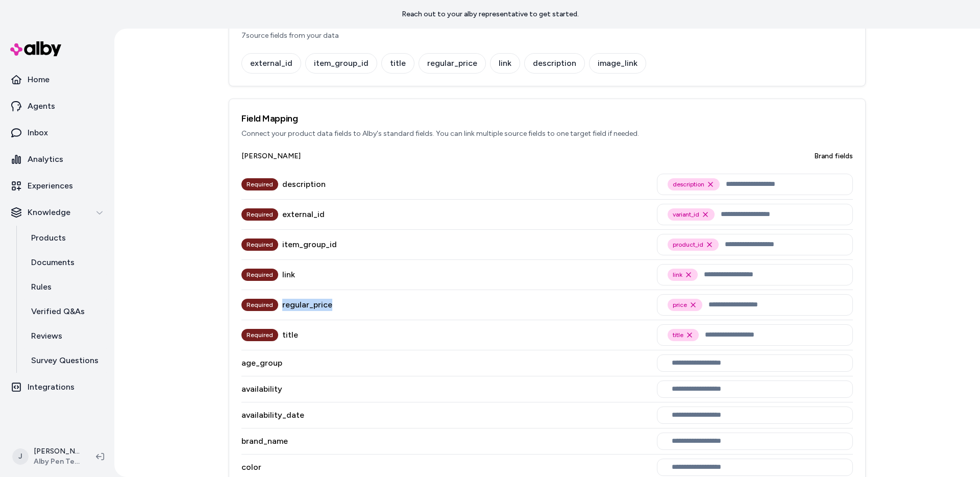
click at [298, 303] on div "regular_price" at bounding box center [307, 305] width 50 height 12
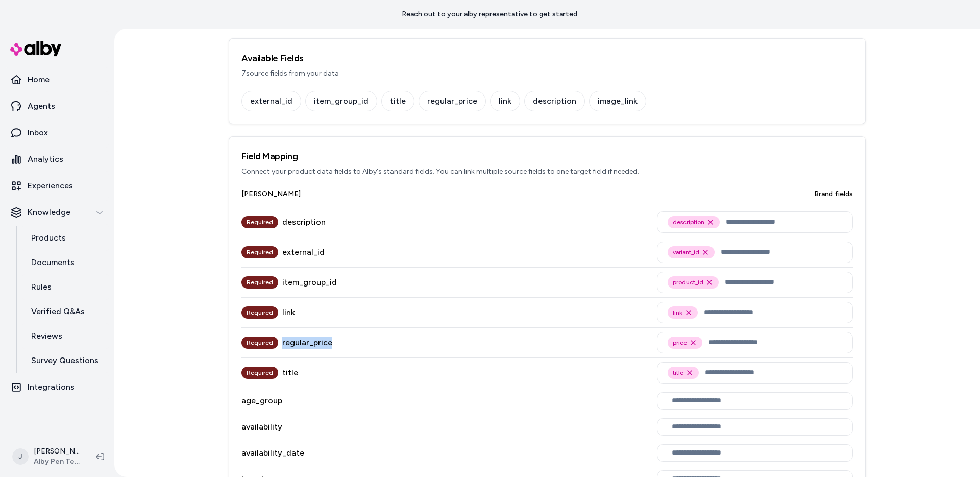
scroll to position [207, 0]
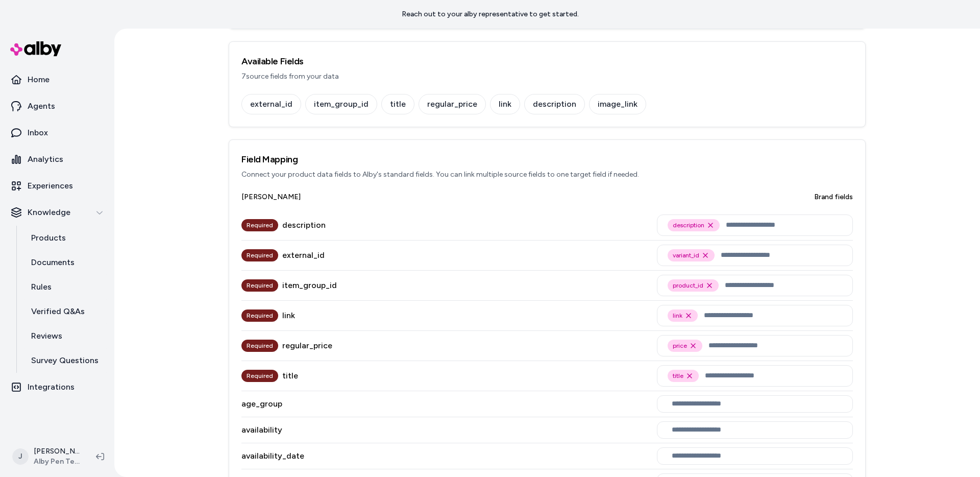
click at [543, 191] on div "Field Mapping Connect your product data fields to Alby's standard fields. You c…" at bounding box center [547, 166] width 636 height 52
click at [542, 180] on div "Field Mapping Connect your product data fields to Alby's standard fields. You c…" at bounding box center [547, 166] width 636 height 52
click at [542, 177] on p "Connect your product data fields to Alby's standard fields. You can link multip…" at bounding box center [546, 174] width 611 height 10
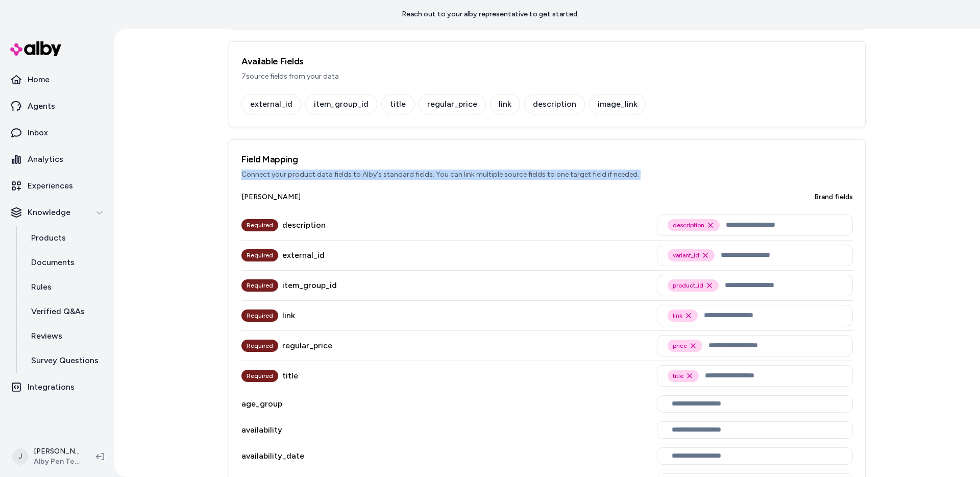
click at [541, 175] on p "Connect your product data fields to Alby's standard fields. You can link multip…" at bounding box center [546, 174] width 611 height 10
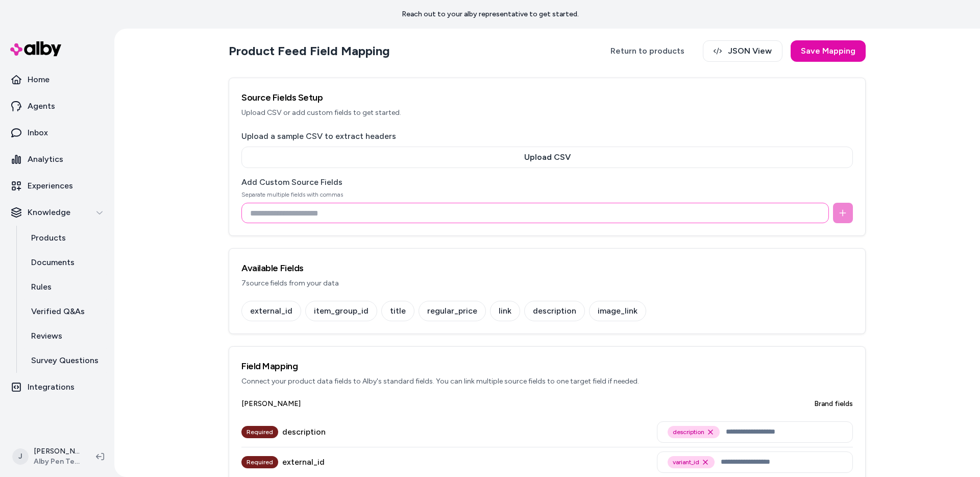
click at [385, 217] on input at bounding box center [535, 213] width 588 height 20
click at [637, 301] on div "external_id item_group_id title regular_price link description image_link" at bounding box center [546, 311] width 611 height 20
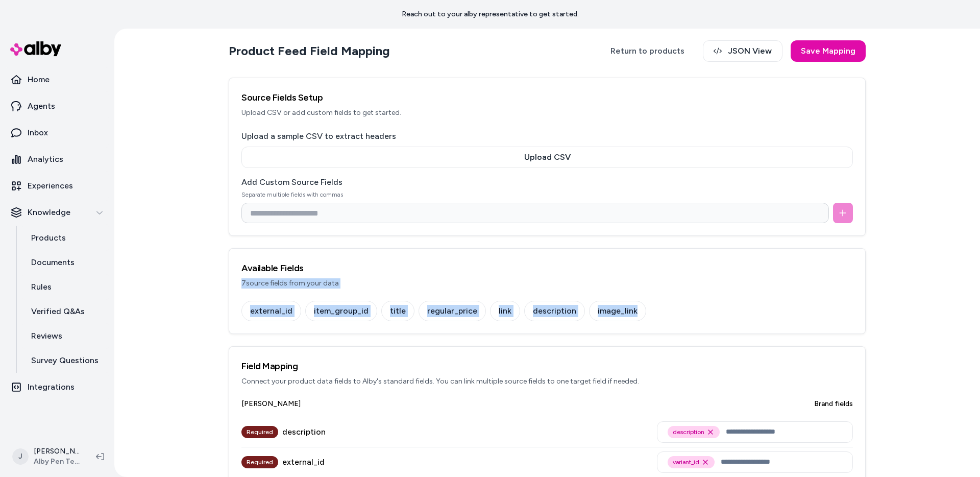
drag, startPoint x: 638, startPoint y: 309, endPoint x: 380, endPoint y: 302, distance: 257.9
click at [232, 287] on div "Available Fields 7 source fields from your data external_id item_group_id title…" at bounding box center [547, 291] width 637 height 86
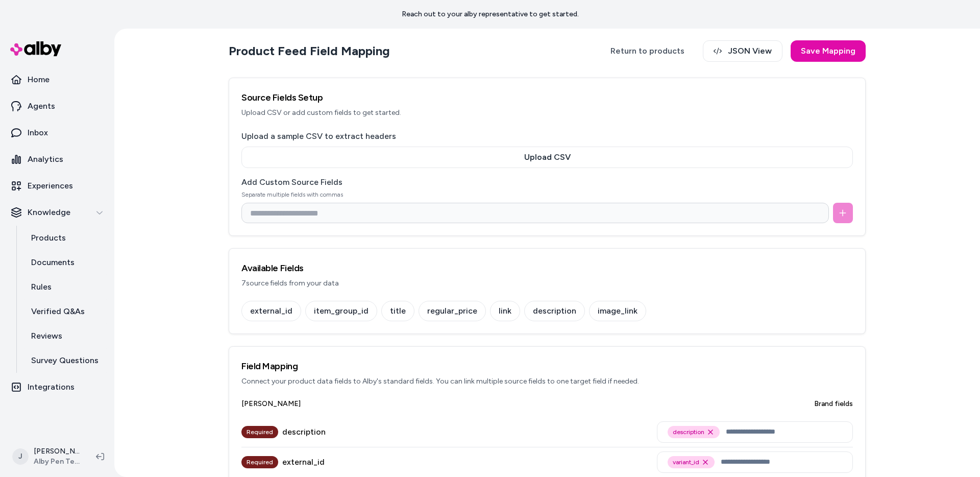
drag, startPoint x: 683, startPoint y: 307, endPoint x: 675, endPoint y: 308, distance: 7.7
click at [681, 308] on div "external_id item_group_id title regular_price link description image_link" at bounding box center [546, 311] width 611 height 20
drag, startPoint x: 675, startPoint y: 308, endPoint x: 386, endPoint y: 287, distance: 290.2
click at [386, 287] on div "Available Fields 7 source fields from your data external_id item_group_id title…" at bounding box center [547, 291] width 637 height 86
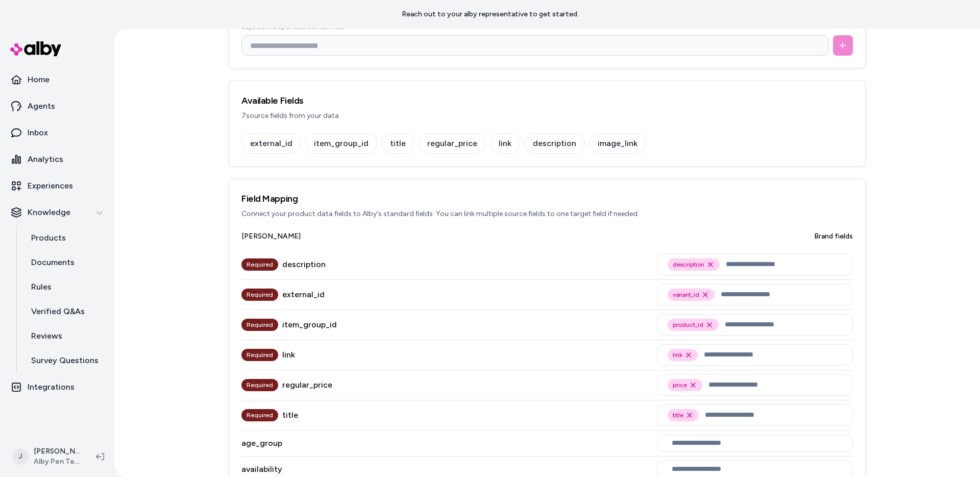
scroll to position [169, 0]
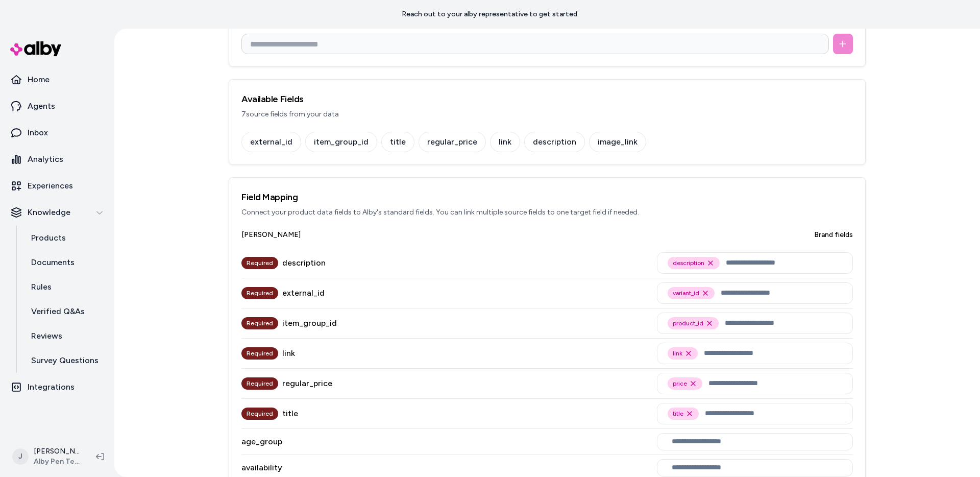
click at [312, 127] on div "Available Fields 7 source fields from your data" at bounding box center [547, 106] width 636 height 52
click at [274, 116] on p "7 source fields from your data" at bounding box center [546, 114] width 611 height 10
click at [265, 116] on p "7 source fields from your data" at bounding box center [546, 114] width 611 height 10
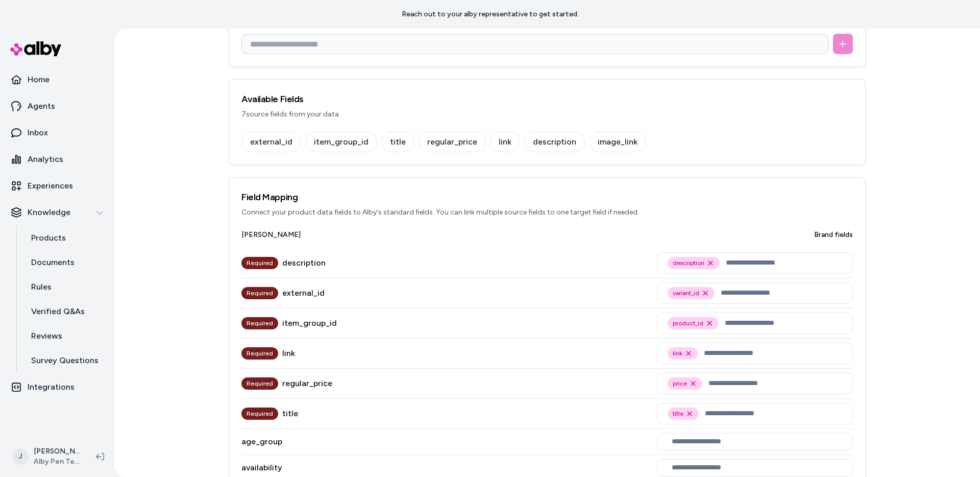
click at [259, 116] on p "7 source fields from your data" at bounding box center [546, 114] width 611 height 10
drag, startPoint x: 248, startPoint y: 113, endPoint x: 426, endPoint y: 124, distance: 178.5
click at [426, 124] on div "Available Fields 7 source fields from your data" at bounding box center [547, 106] width 636 height 52
copy p "source fields from your data"
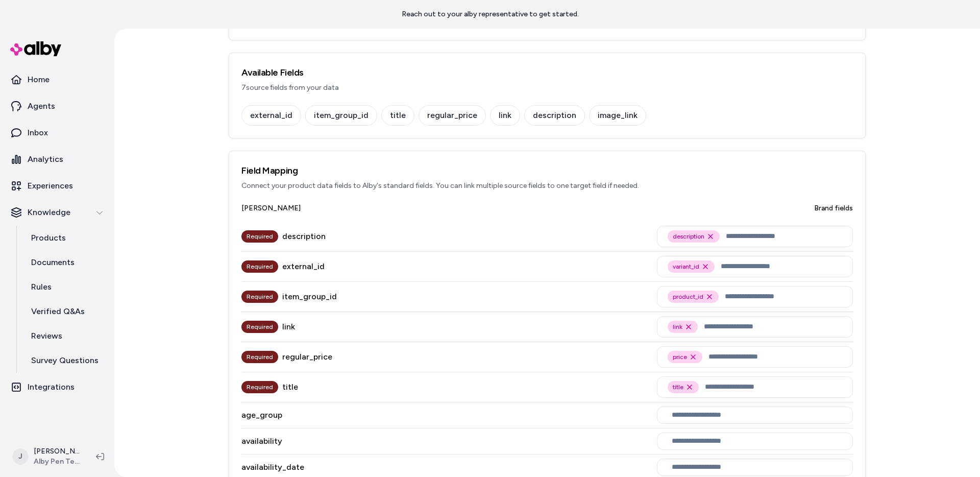
scroll to position [179, 0]
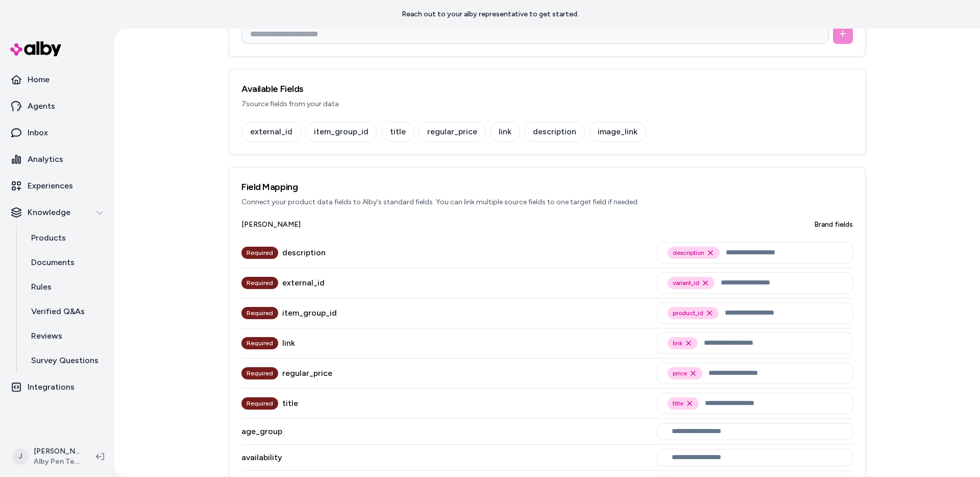
click at [468, 123] on div "regular_price" at bounding box center [452, 131] width 67 height 20
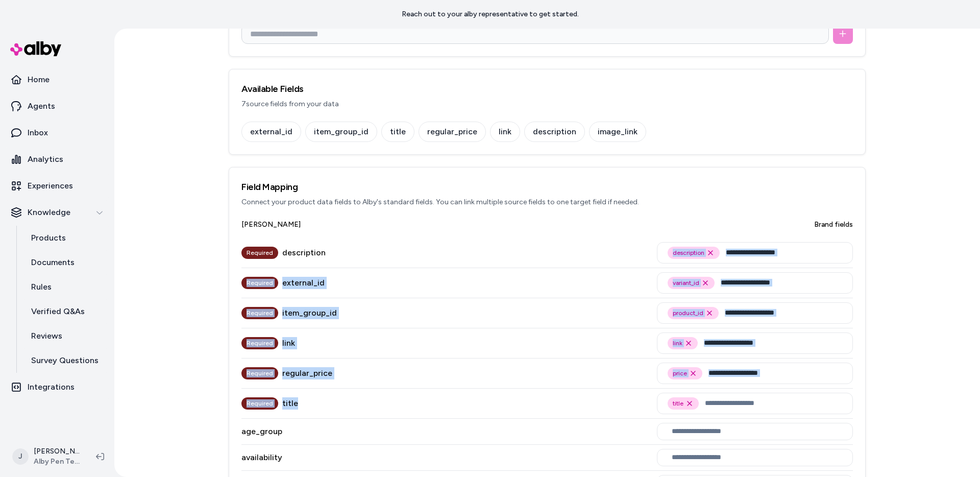
drag, startPoint x: 301, startPoint y: 405, endPoint x: 284, endPoint y: 255, distance: 150.6
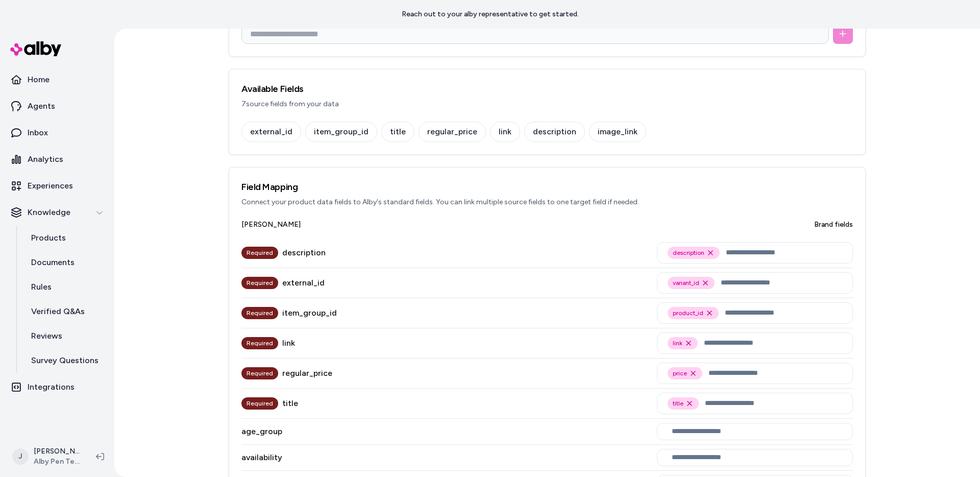
click at [284, 254] on div "description" at bounding box center [303, 253] width 43 height 12
click at [282, 255] on div "description" at bounding box center [303, 253] width 43 height 12
click at [293, 282] on div "external_id" at bounding box center [303, 283] width 42 height 12
click at [296, 314] on div "item_group_id" at bounding box center [309, 313] width 55 height 12
click at [288, 357] on div "Required link link Remove link option" at bounding box center [546, 343] width 611 height 30
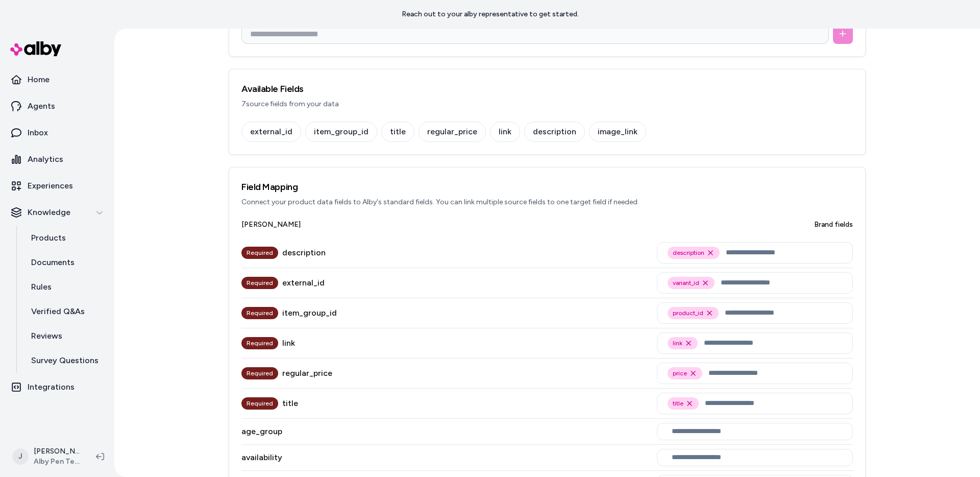
drag, startPoint x: 296, startPoint y: 388, endPoint x: 280, endPoint y: 409, distance: 26.2
click at [297, 388] on div "Required title title Remove title option" at bounding box center [546, 403] width 611 height 30
click at [280, 409] on div "Required title" at bounding box center [269, 403] width 57 height 30
click at [292, 372] on div "regular_price" at bounding box center [307, 373] width 50 height 12
click at [292, 340] on div "link" at bounding box center [288, 343] width 13 height 12
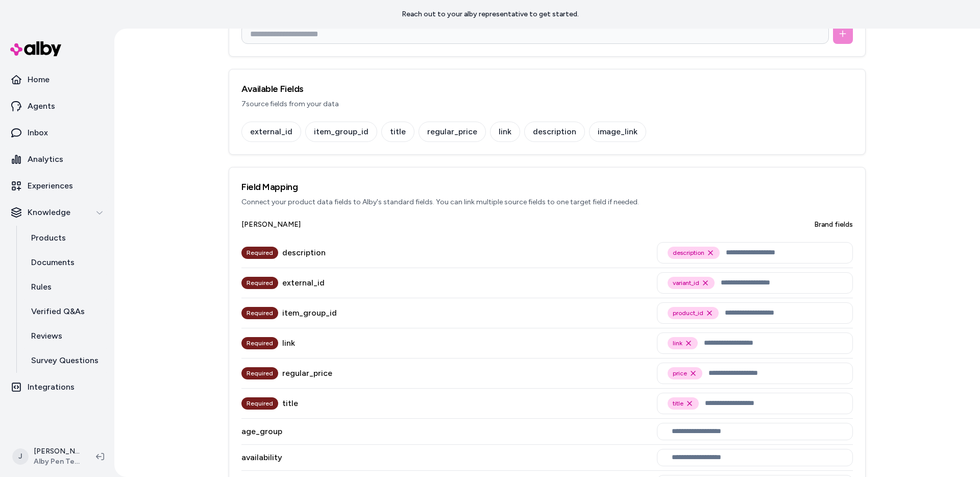
click at [292, 290] on div "Required external_id" at bounding box center [282, 283] width 83 height 30
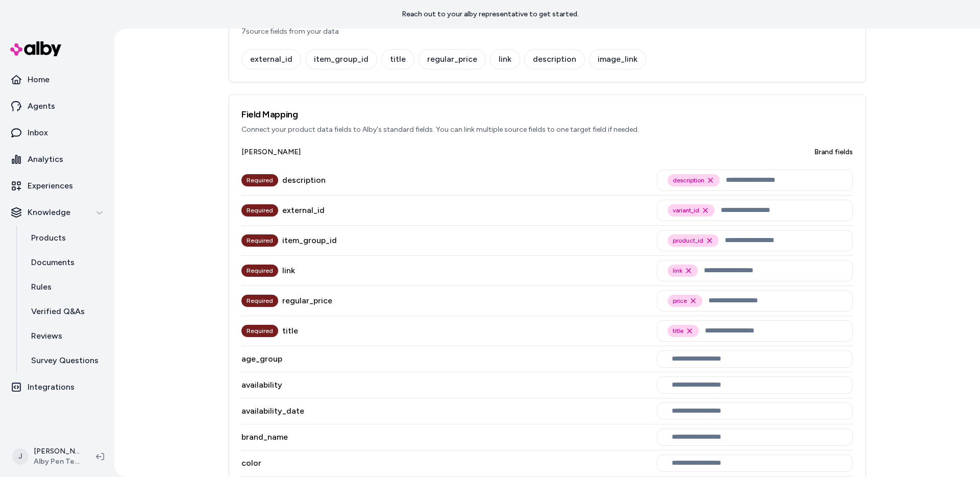
scroll to position [179, 0]
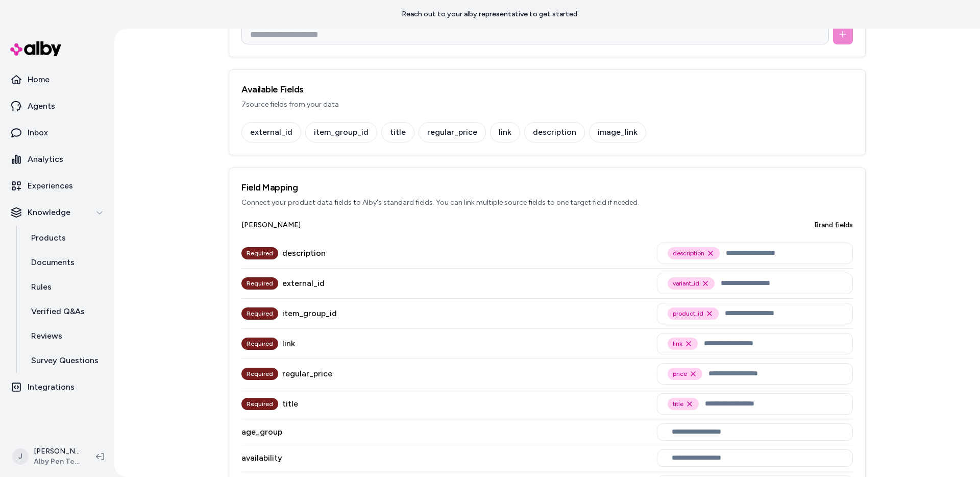
click at [598, 134] on div "image_link" at bounding box center [617, 132] width 57 height 20
copy div "image_link"
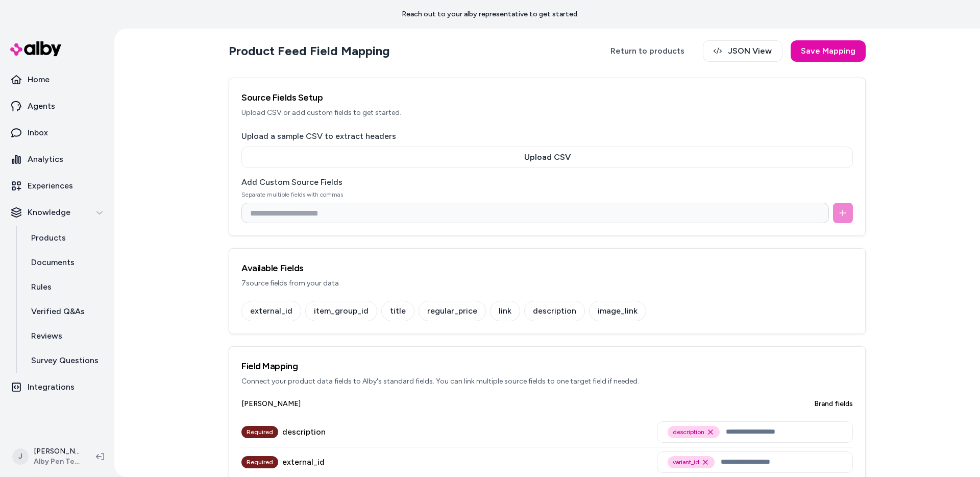
scroll to position [192, 0]
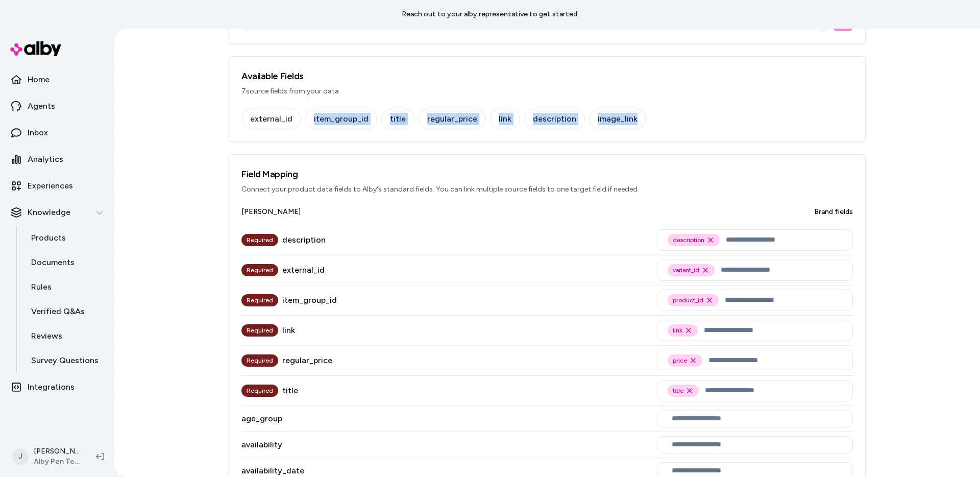
drag, startPoint x: 301, startPoint y: 115, endPoint x: 654, endPoint y: 121, distance: 353.8
click at [654, 121] on div "external_id item_group_id title regular_price link description image_link" at bounding box center [546, 119] width 611 height 20
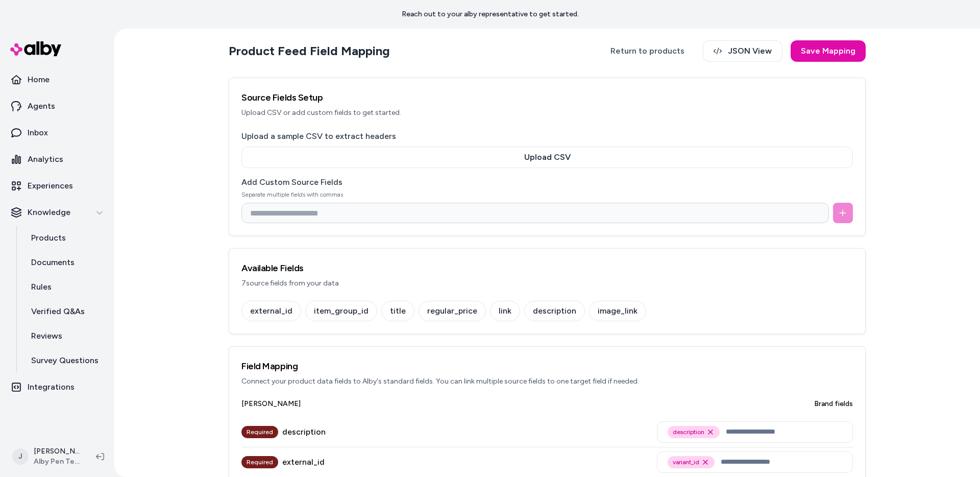
click at [179, 206] on div "Product Feed Field Mapping Return to products JSON View Save Mapping Source Fie…" at bounding box center [547, 253] width 866 height 448
